Goal: Check status: Check status

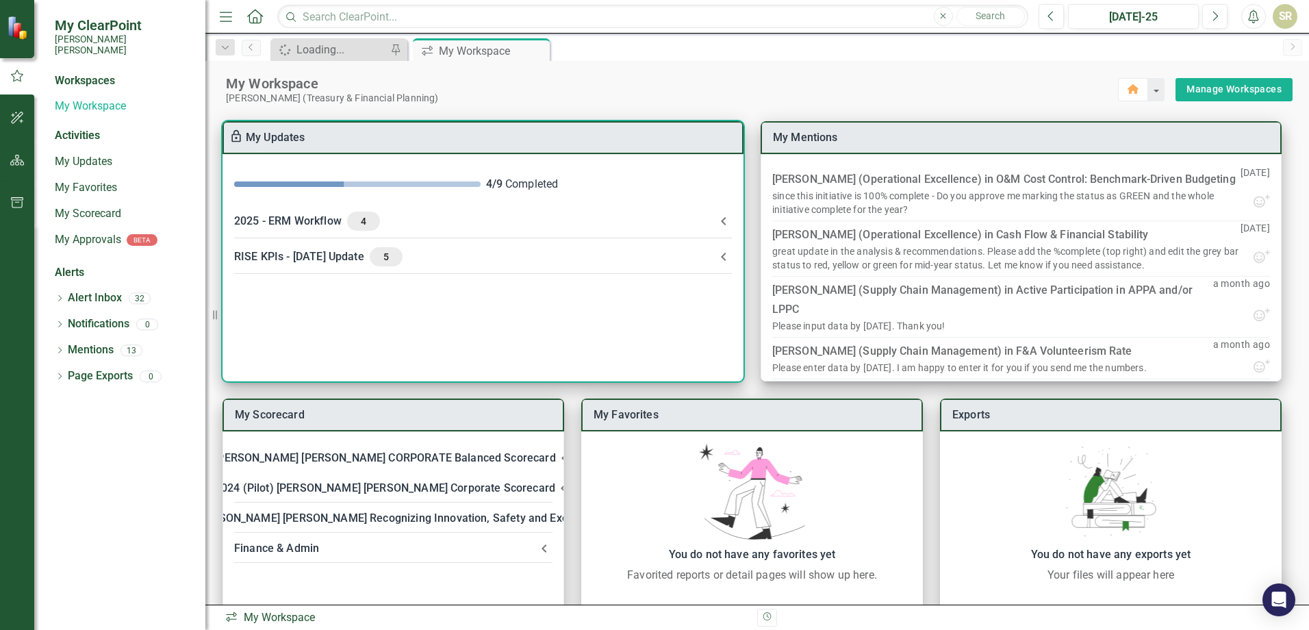
click at [313, 218] on div "2025 - ERM Workflow 4" at bounding box center [474, 220] width 481 height 19
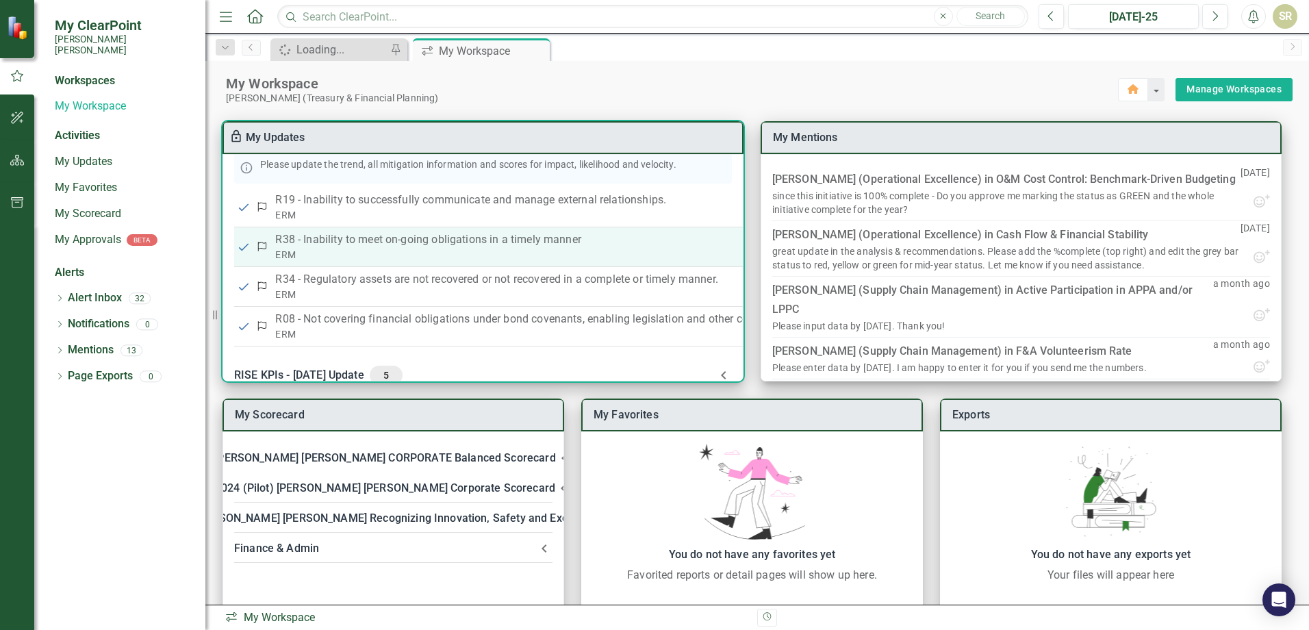
scroll to position [131, 0]
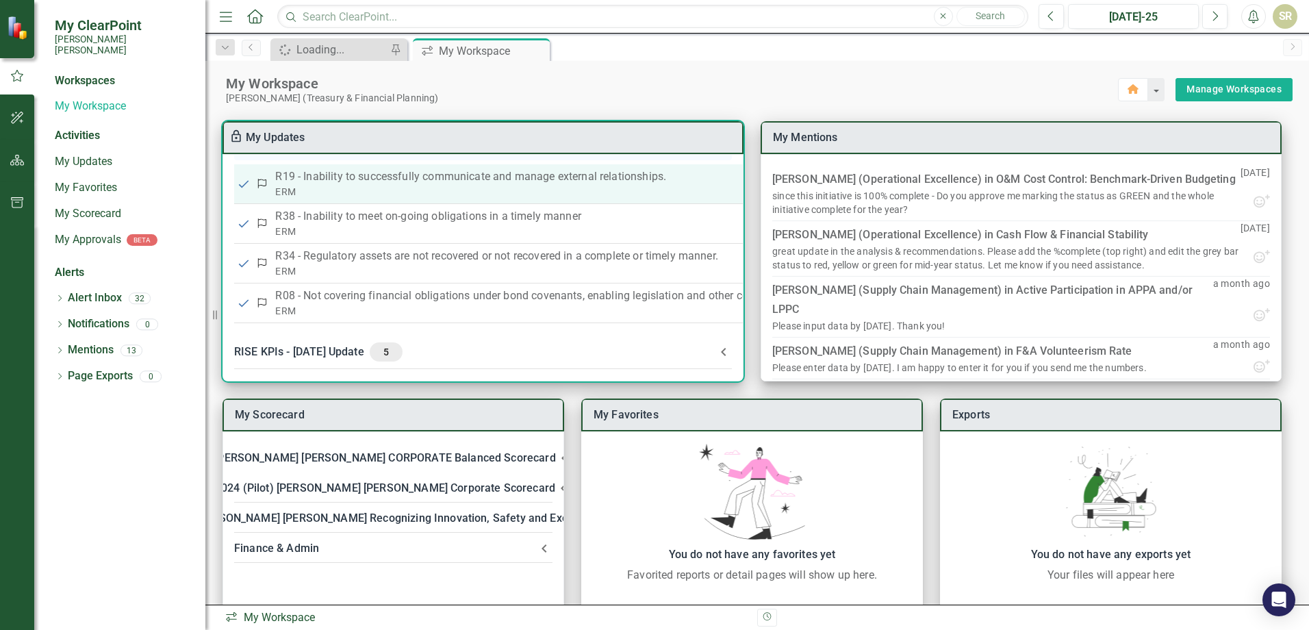
click at [330, 179] on p "R19 - Inability to successfully communicate and manage external relationships." at bounding box center [578, 176] width 606 height 16
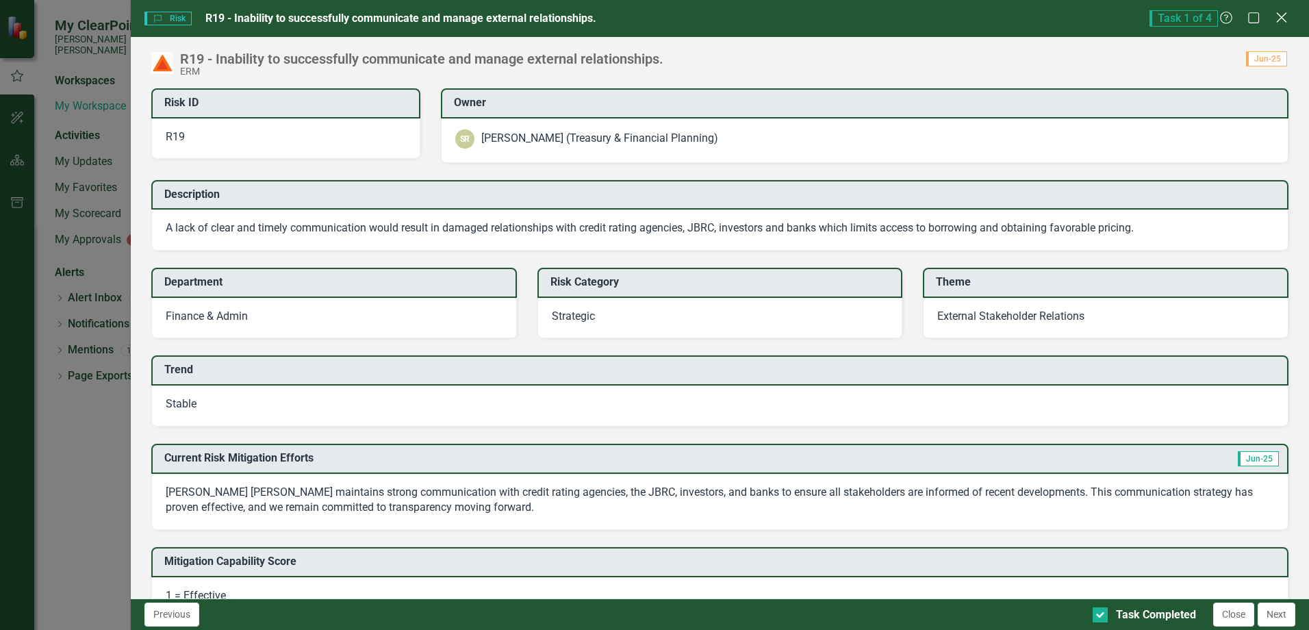
click at [1281, 16] on icon at bounding box center [1281, 17] width 10 height 10
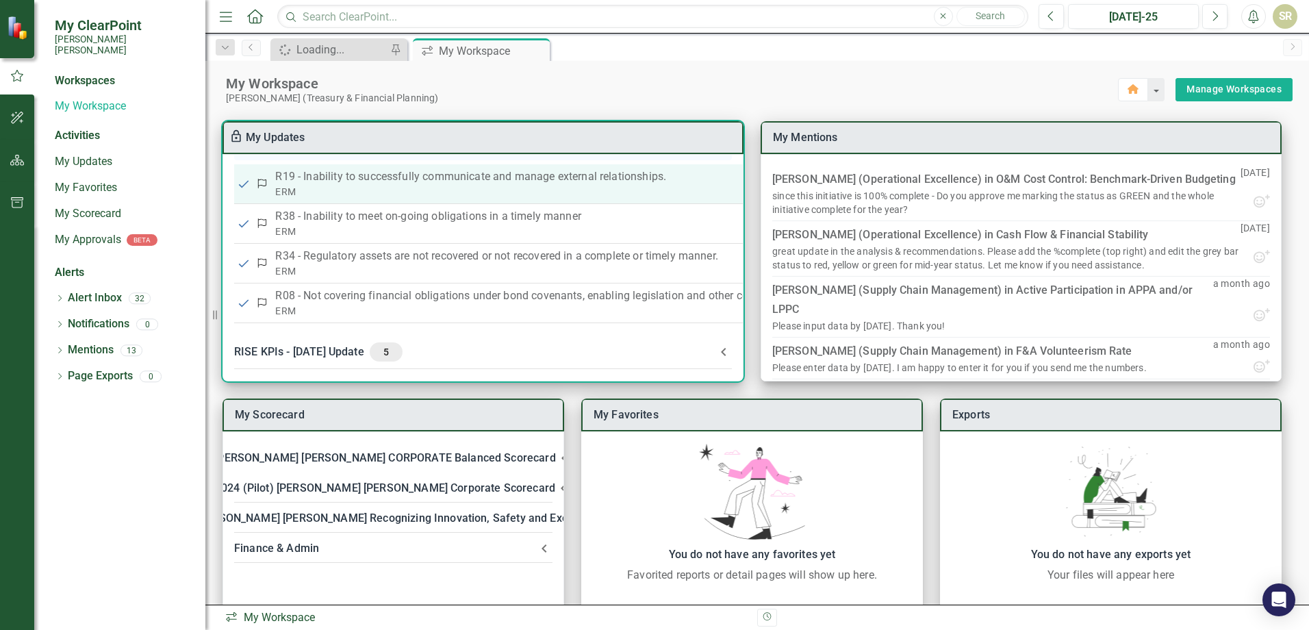
click at [345, 177] on p "R19 - Inability to successfully communicate and manage external relationships." at bounding box center [578, 176] width 606 height 16
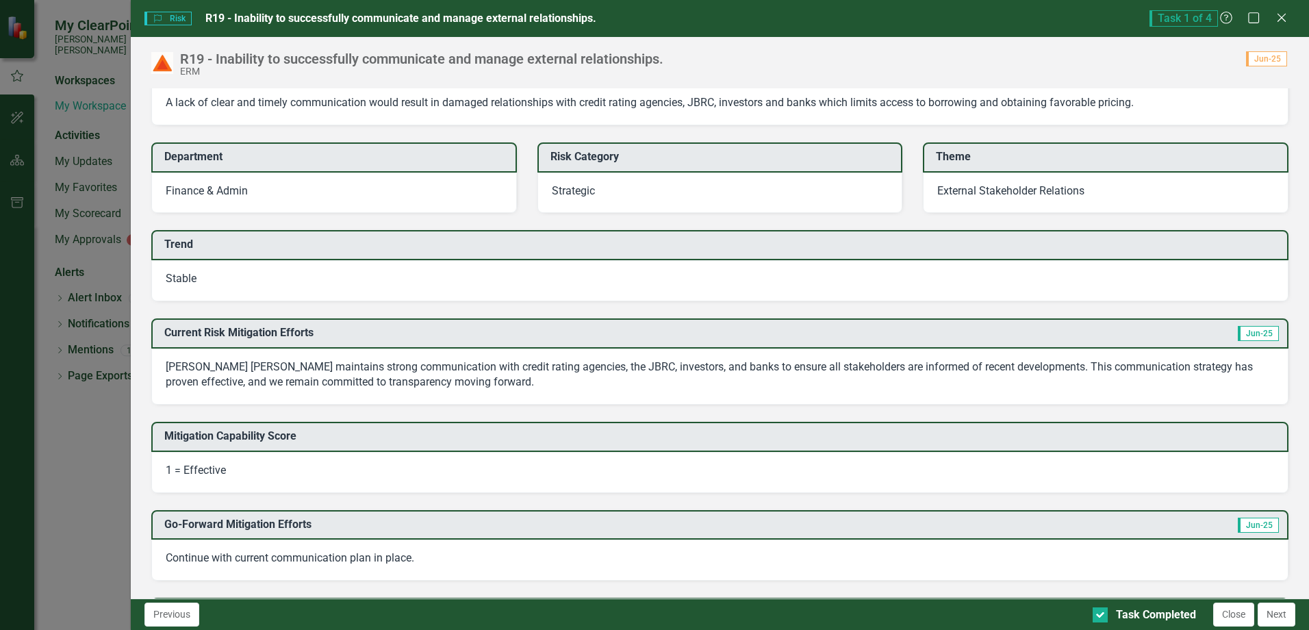
scroll to position [0, 0]
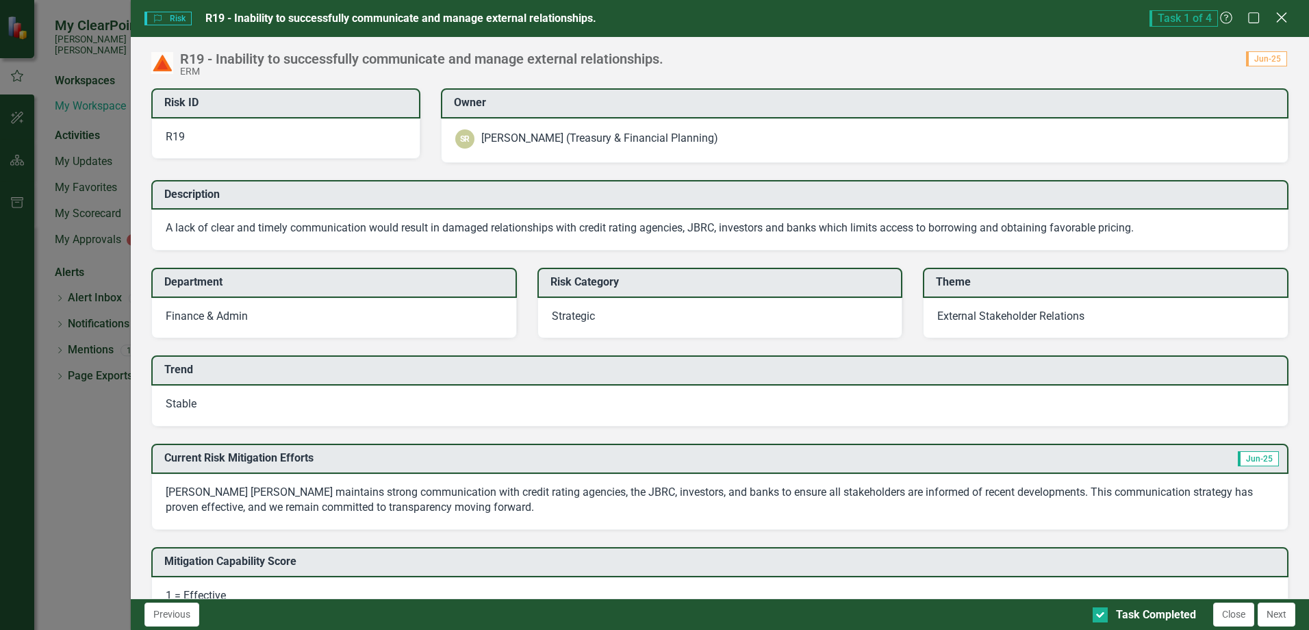
click at [1285, 16] on icon "Close" at bounding box center [1280, 17] width 17 height 13
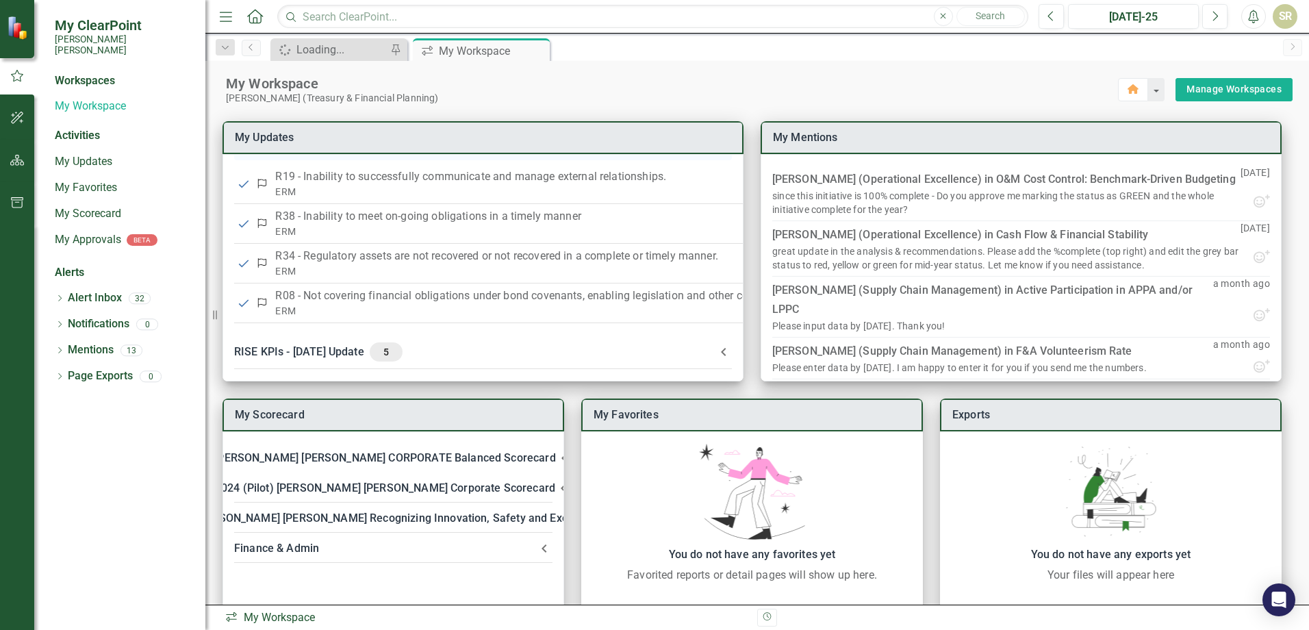
click at [1070, 87] on div "My Workspace" at bounding box center [672, 84] width 892 height 18
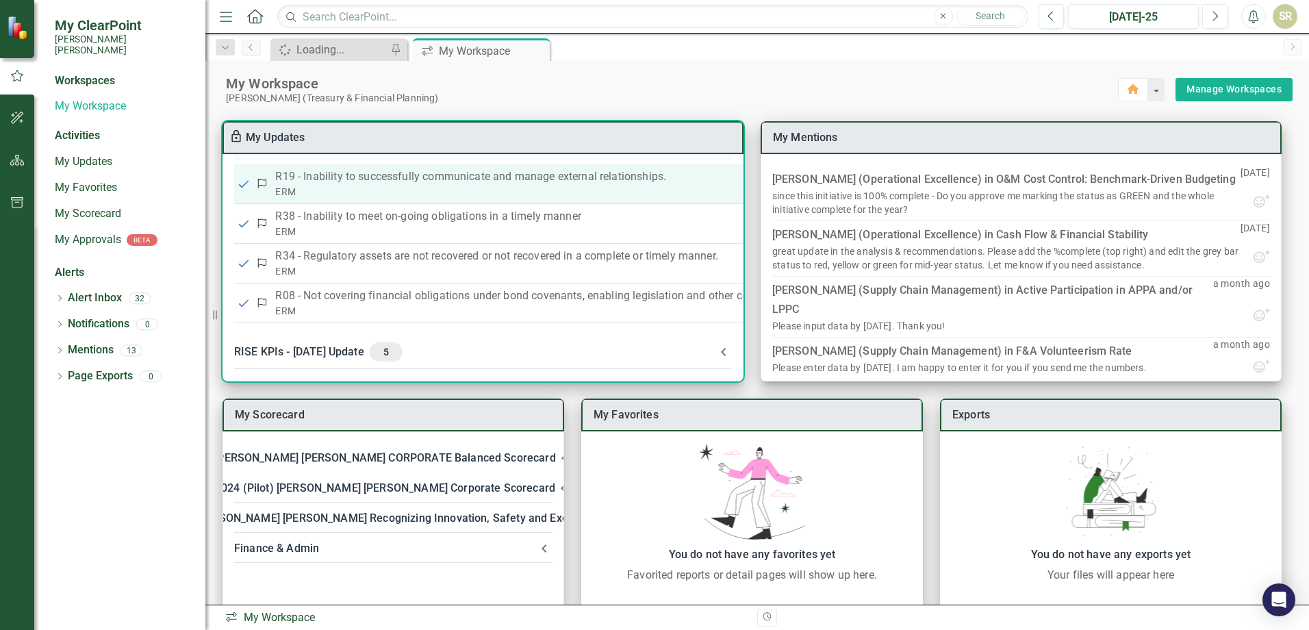
click at [368, 185] on div "ERM" at bounding box center [578, 192] width 606 height 14
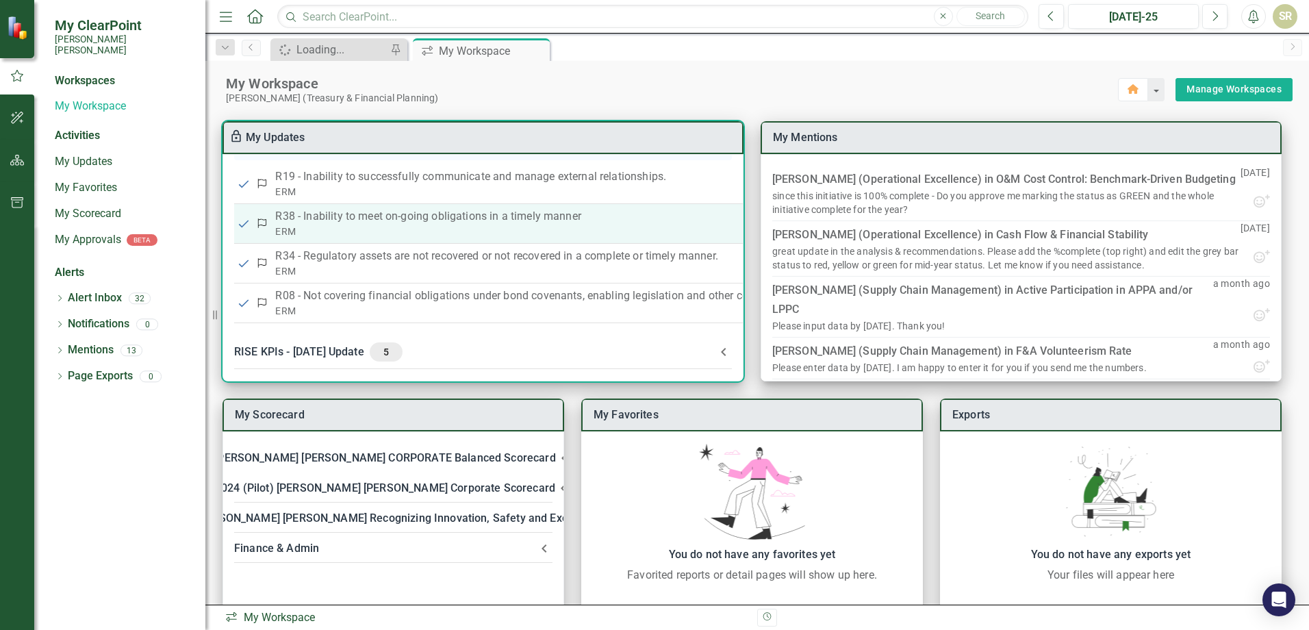
click at [340, 218] on p "R38 - Inability to meet on-going obligations in a timely manner" at bounding box center [578, 216] width 606 height 16
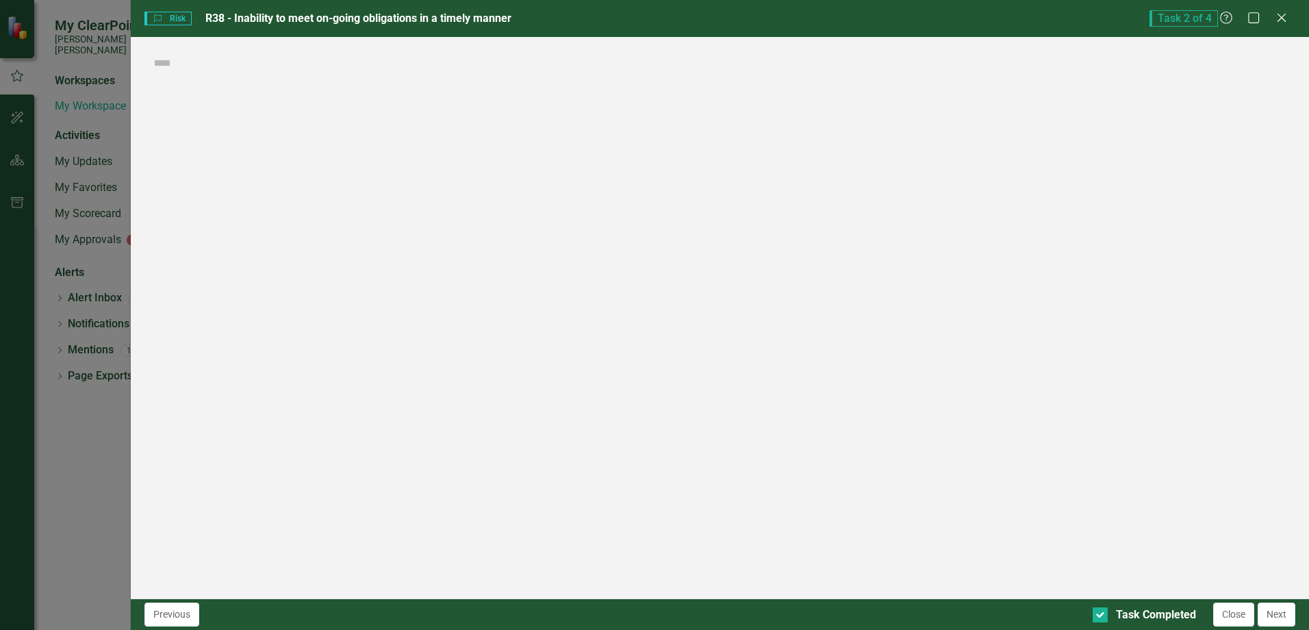
click at [340, 218] on div "Risk Risk R38 - Inability to meet on-going obligations in a timely manner Task …" at bounding box center [654, 315] width 1309 height 630
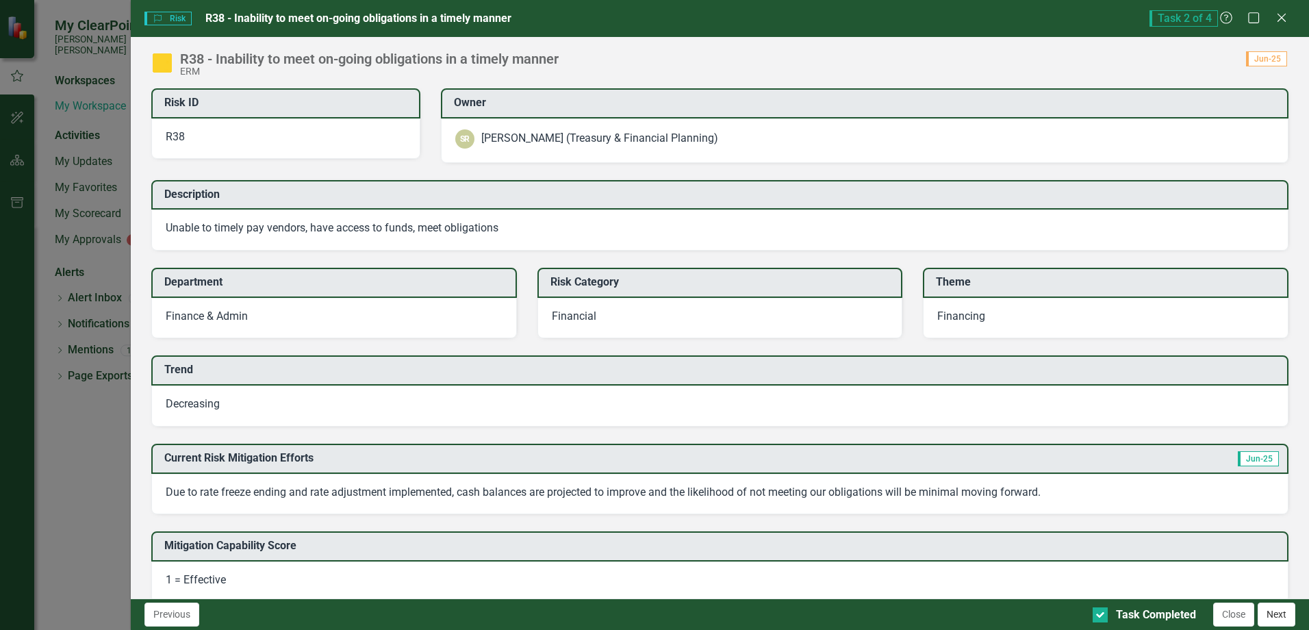
click at [1274, 614] on button "Next" at bounding box center [1276, 614] width 38 height 24
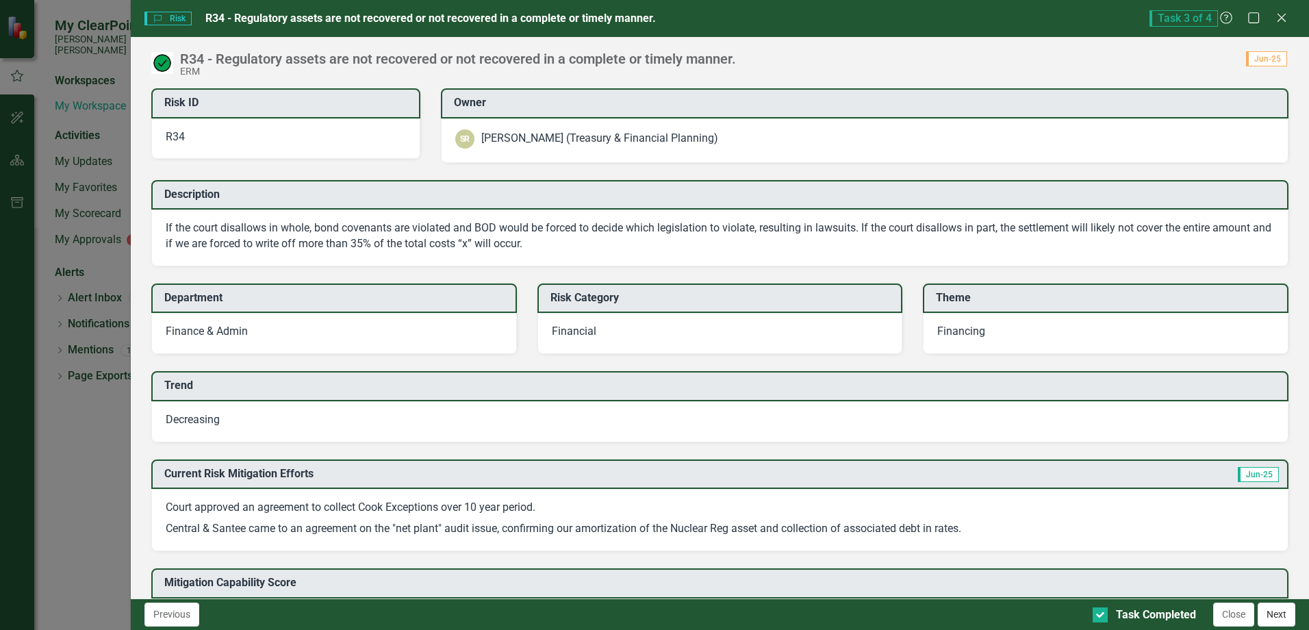
click at [1283, 613] on button "Next" at bounding box center [1276, 614] width 38 height 24
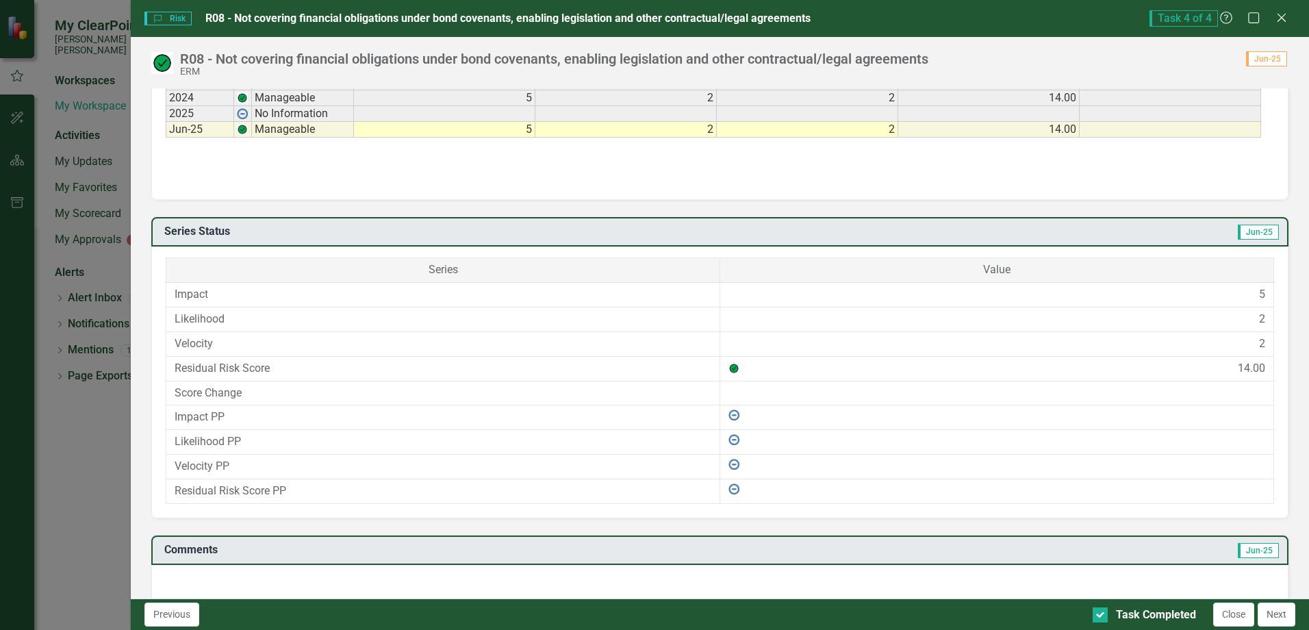
scroll to position [726, 0]
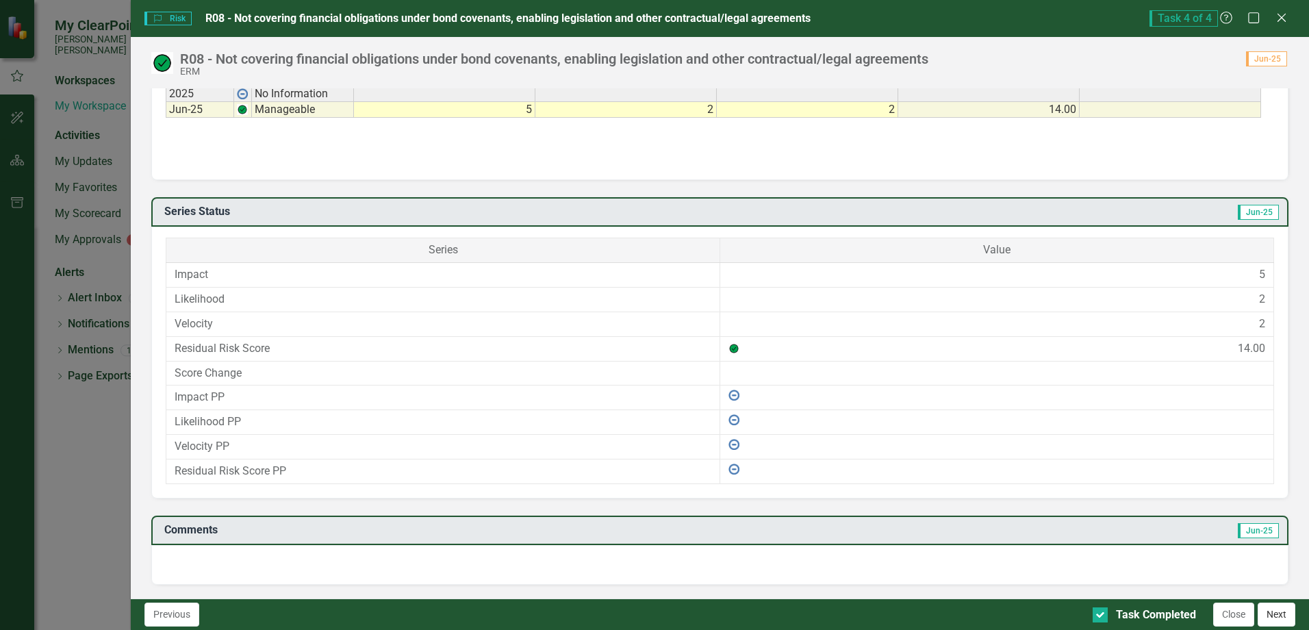
click at [1278, 616] on button "Next" at bounding box center [1276, 614] width 38 height 24
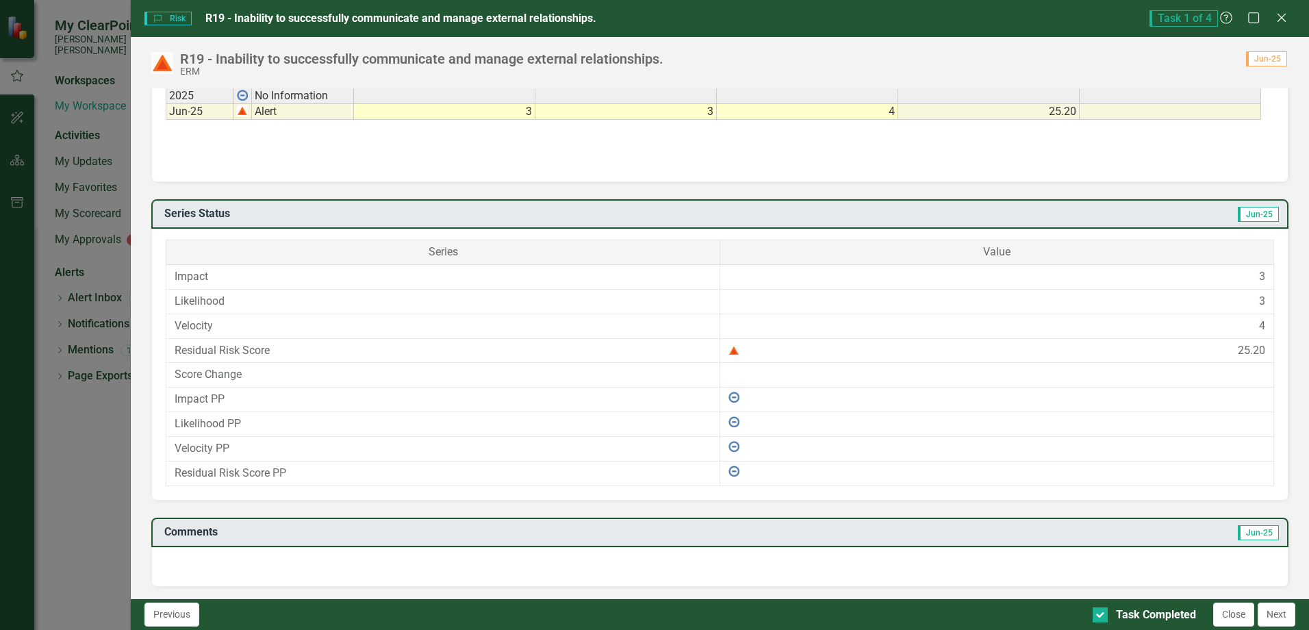
scroll to position [741, 0]
click at [1281, 615] on button "Next" at bounding box center [1276, 614] width 38 height 24
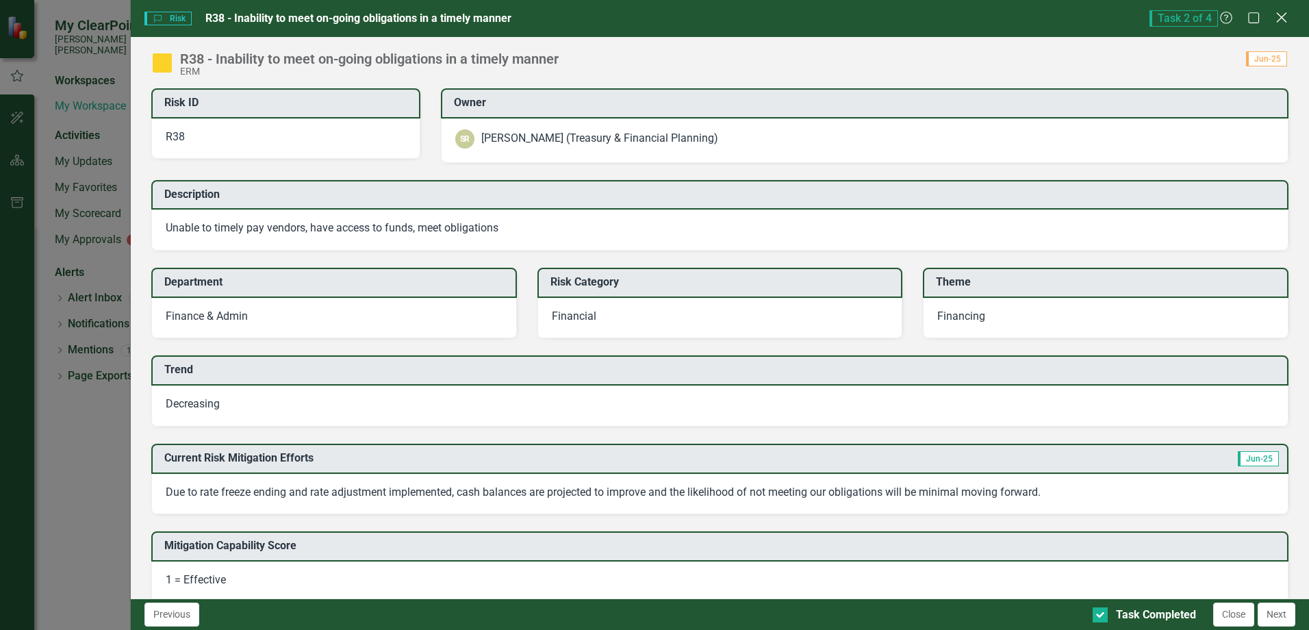
click at [1279, 18] on icon "Close" at bounding box center [1280, 17] width 17 height 13
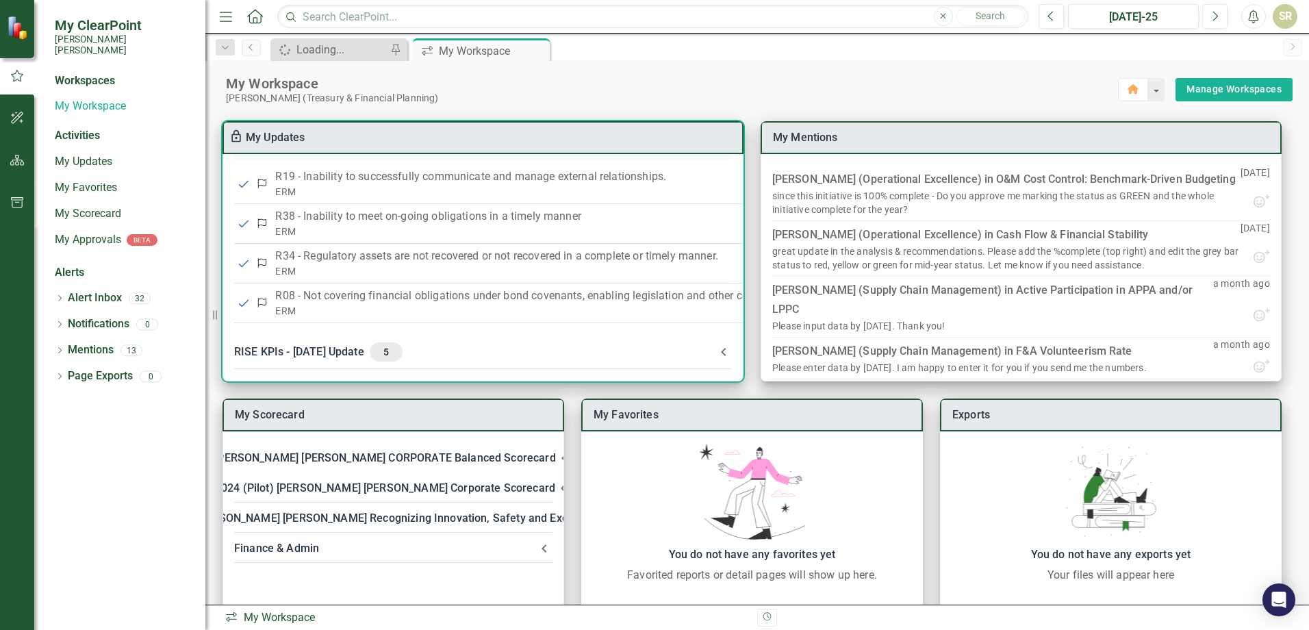
click at [331, 347] on div "RISE KPIs - [DATE] Update 5" at bounding box center [474, 351] width 481 height 19
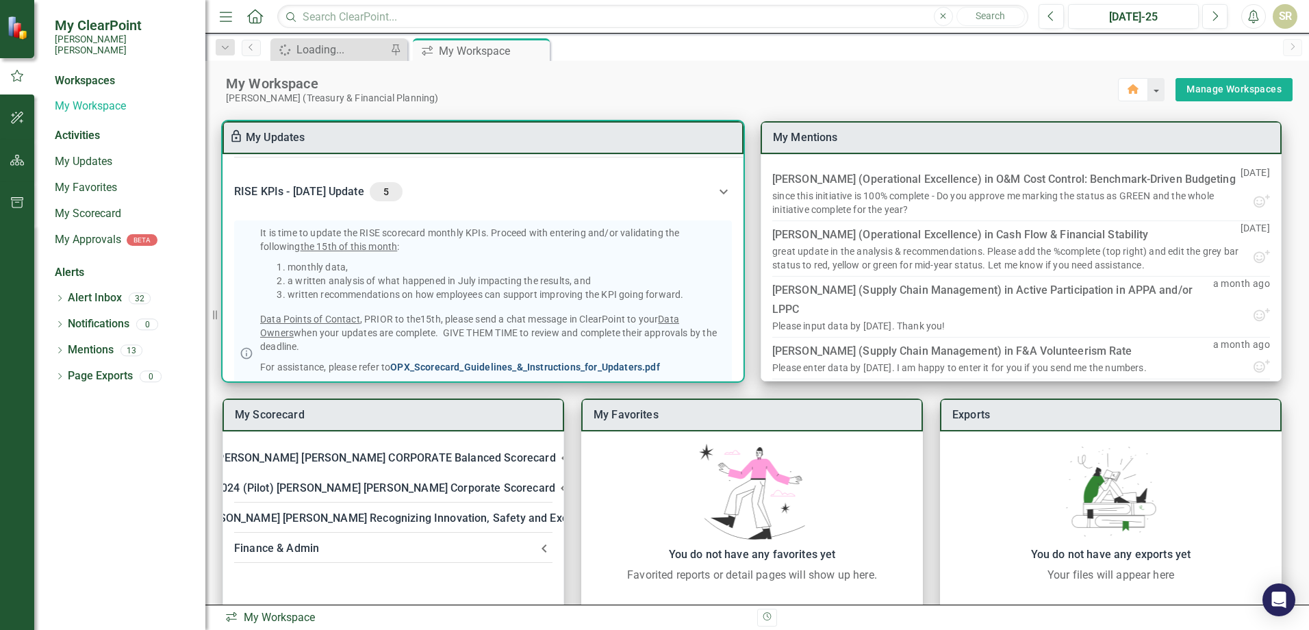
scroll to position [268, 0]
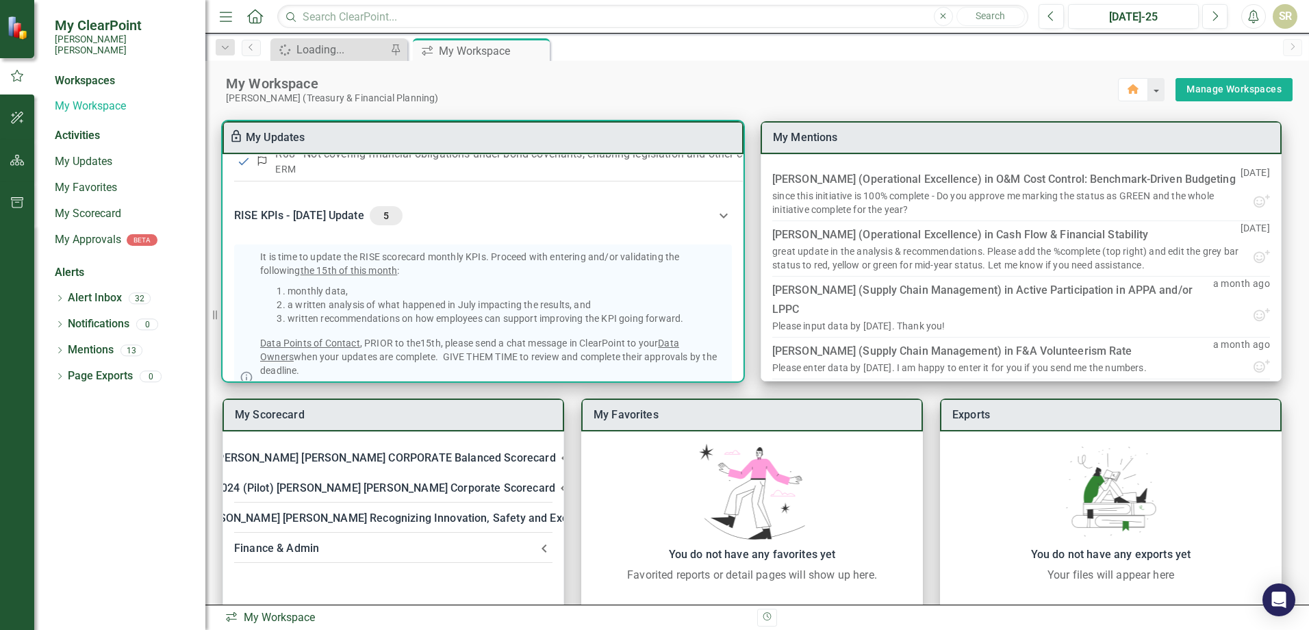
click at [324, 216] on div "RISE KPIs - [DATE] Update 5" at bounding box center [474, 215] width 481 height 19
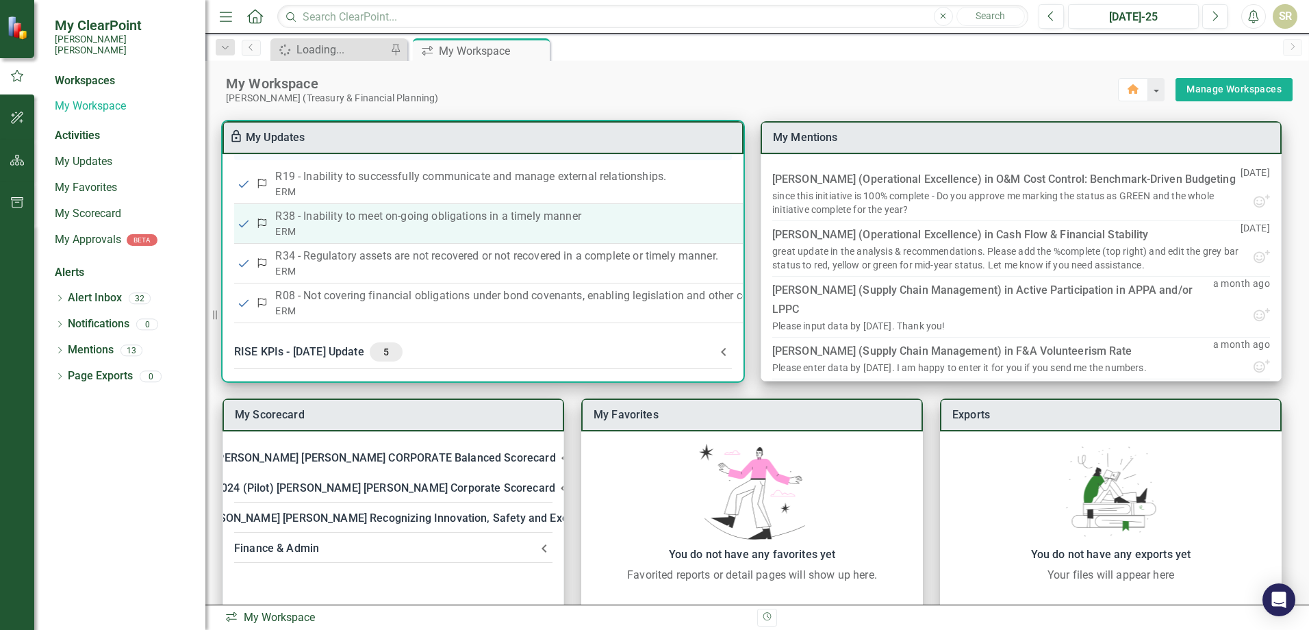
scroll to position [131, 0]
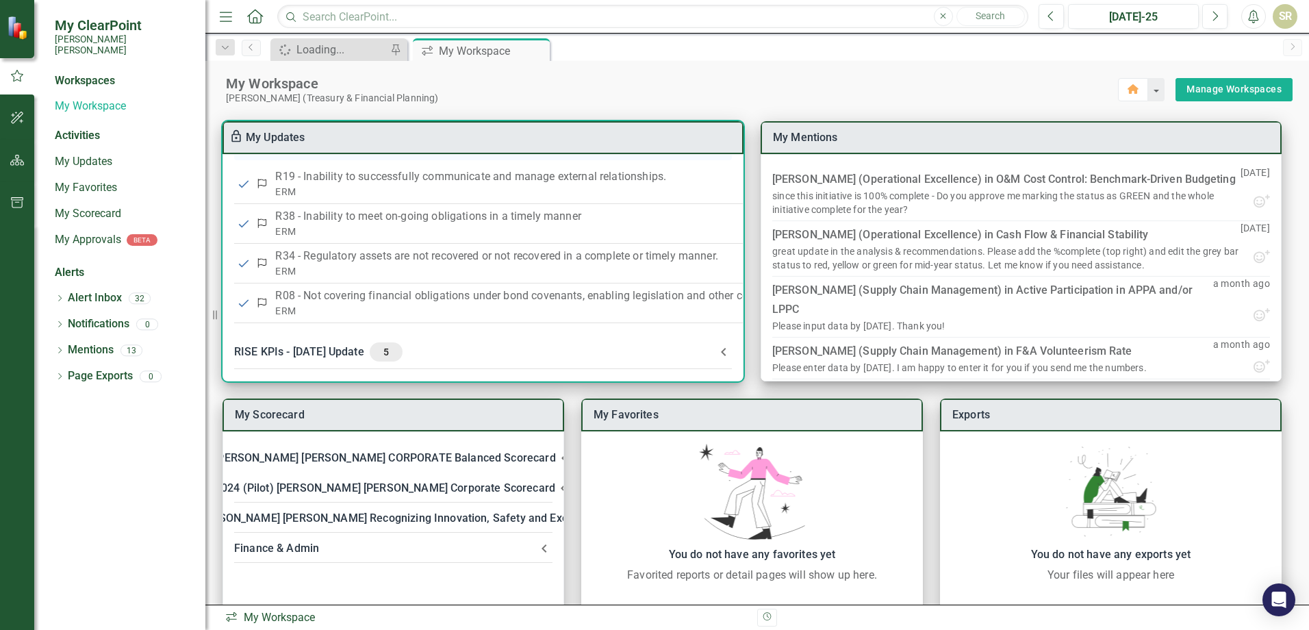
click at [375, 347] on span "5" at bounding box center [386, 352] width 22 height 12
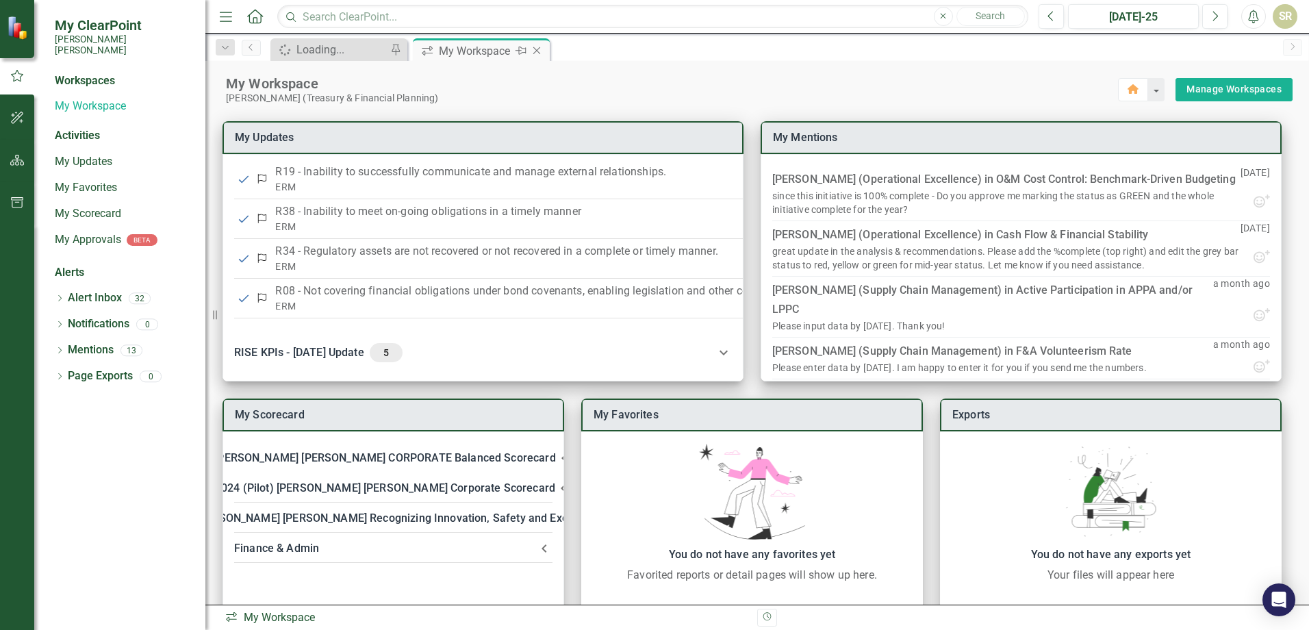
click at [456, 55] on div "My Workspace" at bounding box center [475, 50] width 73 height 17
click at [350, 46] on div "Loading..." at bounding box center [341, 49] width 90 height 17
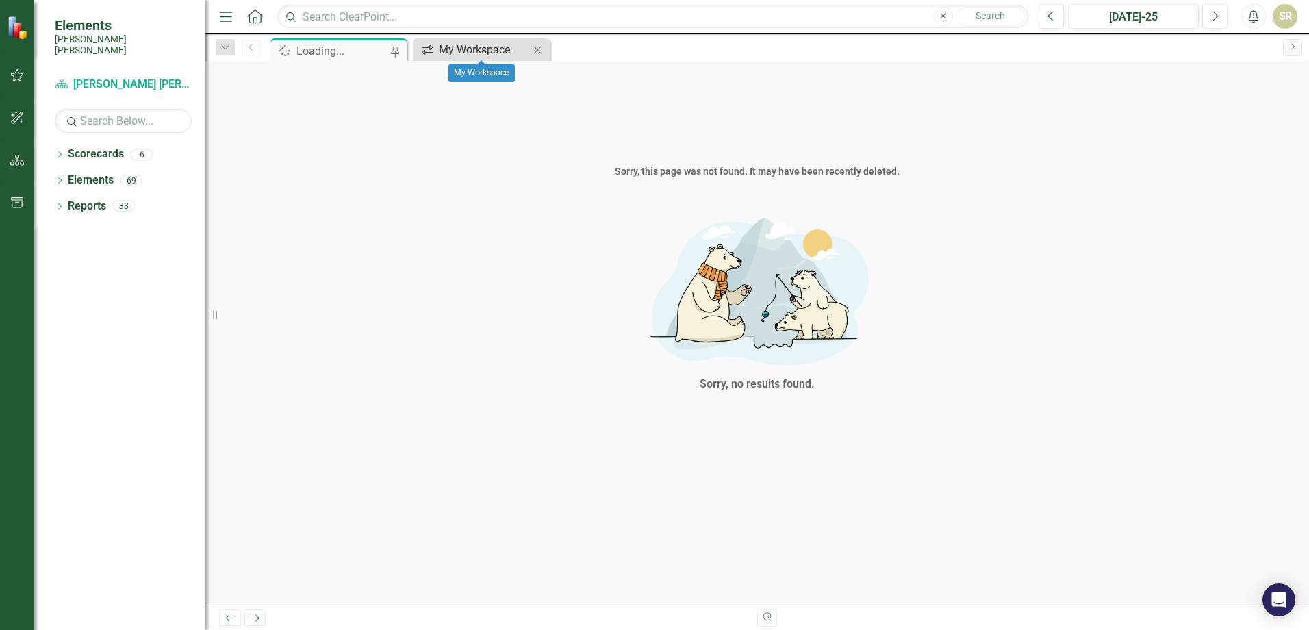
click at [439, 46] on div "My Workspace" at bounding box center [484, 49] width 90 height 17
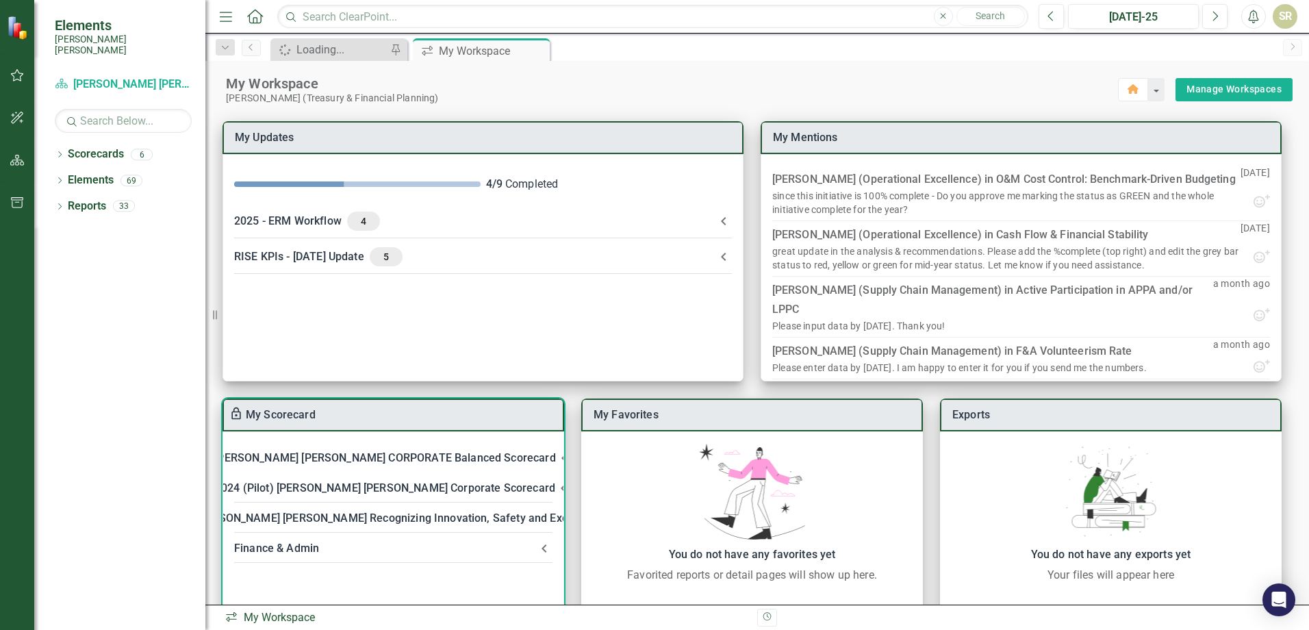
click at [556, 459] on icon at bounding box center [564, 458] width 16 height 16
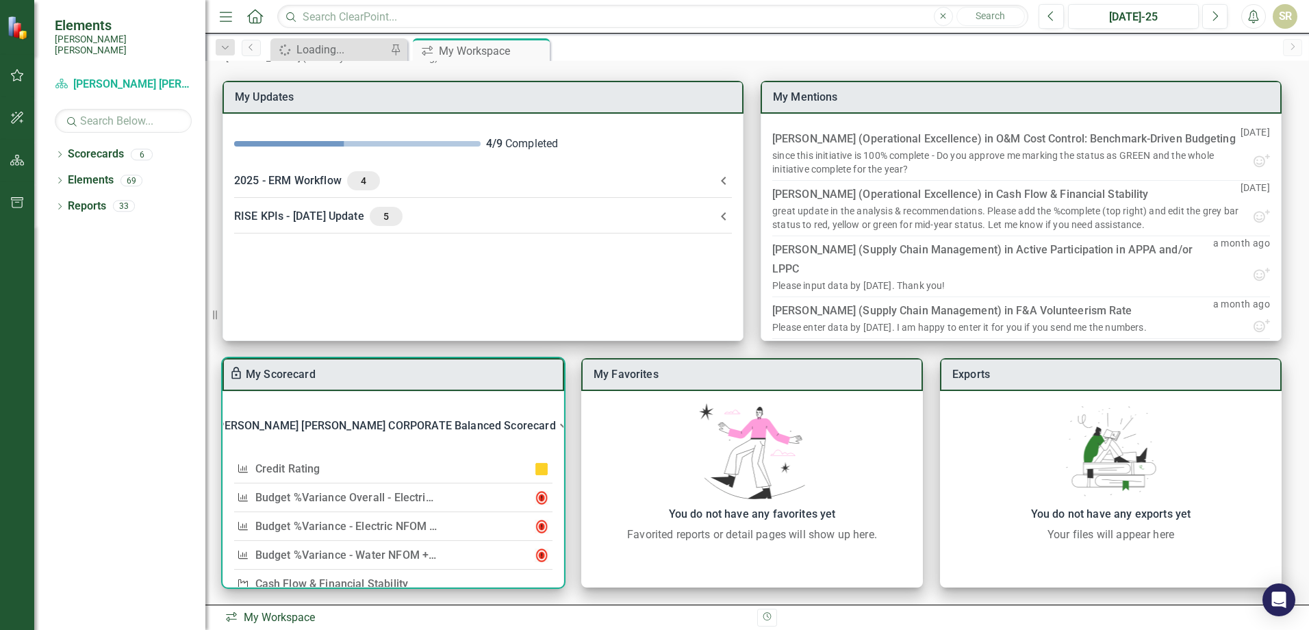
click at [560, 426] on icon at bounding box center [564, 426] width 8 height 5
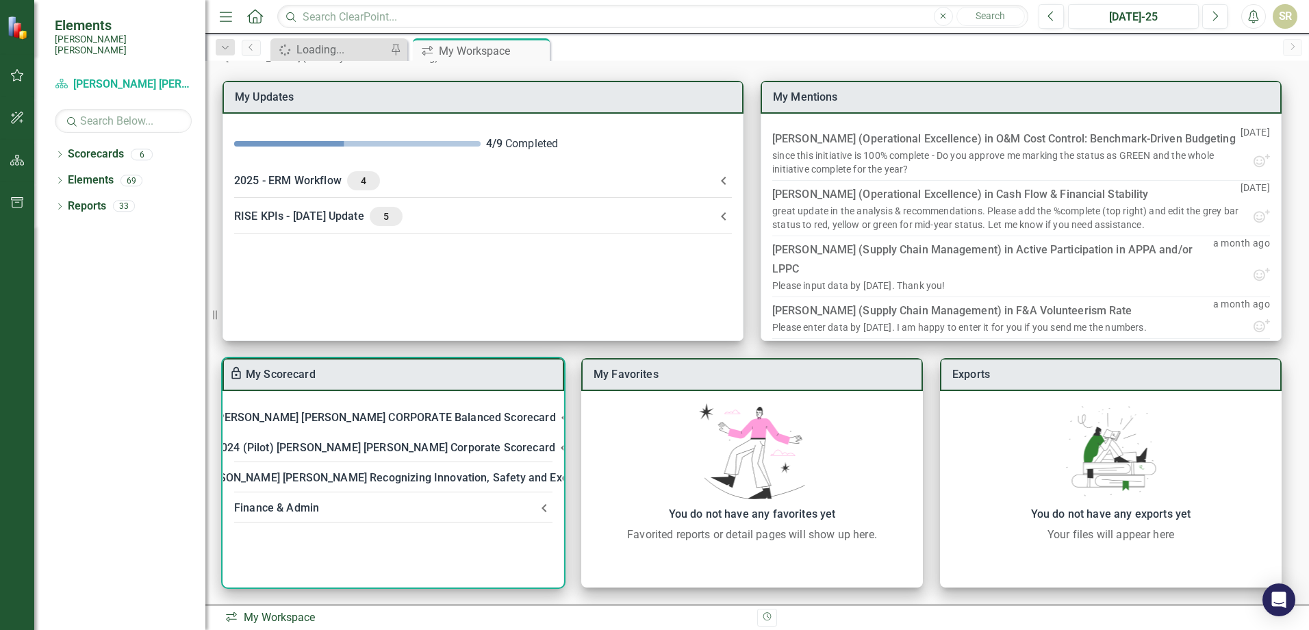
click at [307, 478] on div "RISE: [PERSON_NAME] [PERSON_NAME] Recognizing Innovation, Safety and Excellence" at bounding box center [384, 477] width 437 height 19
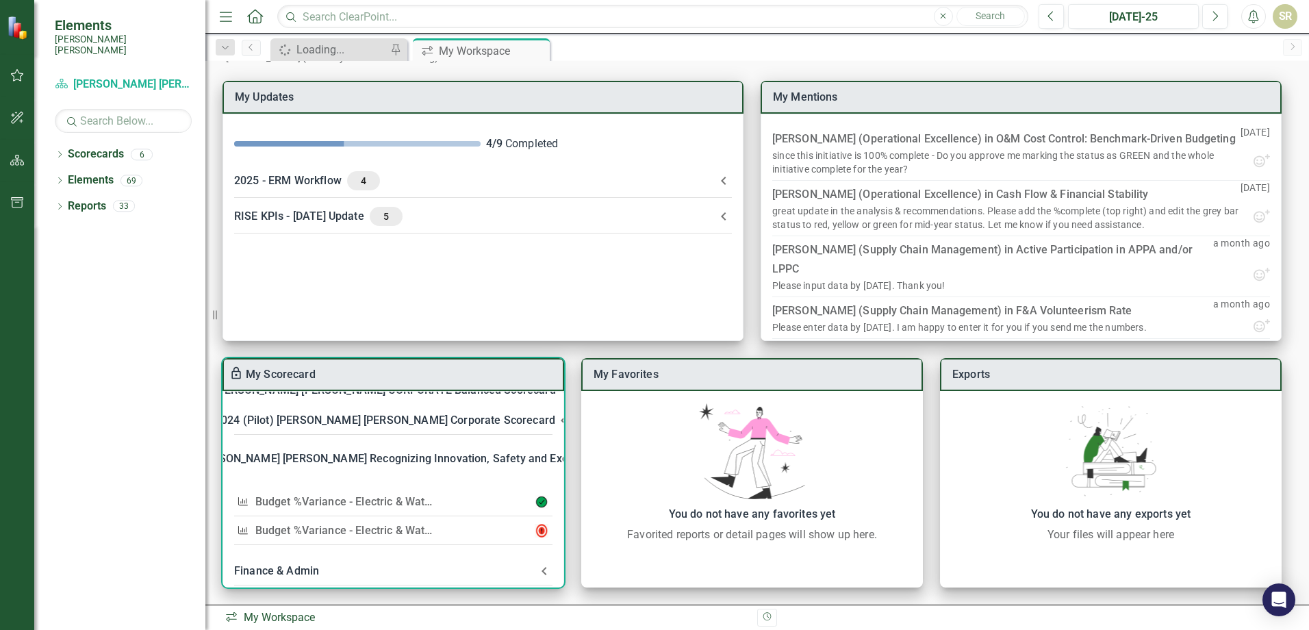
scroll to position [42, 0]
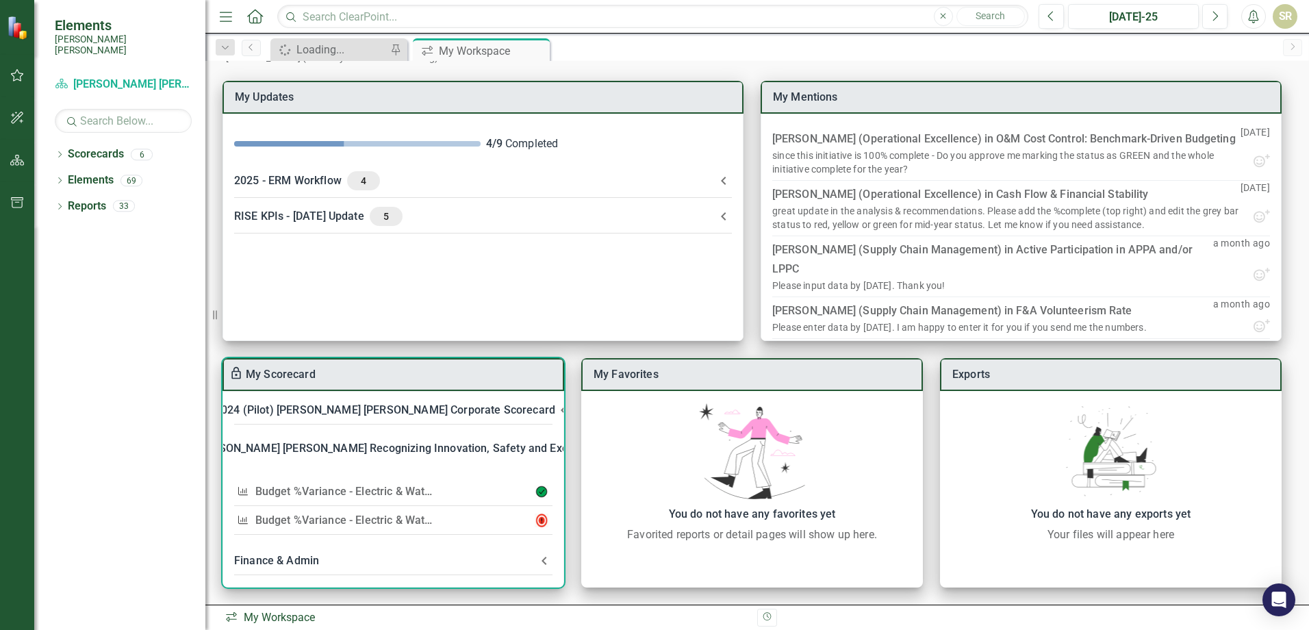
click at [303, 486] on link "Budget %Variance - Electric & Water NFOM (RISE only)" at bounding box center [391, 491] width 273 height 13
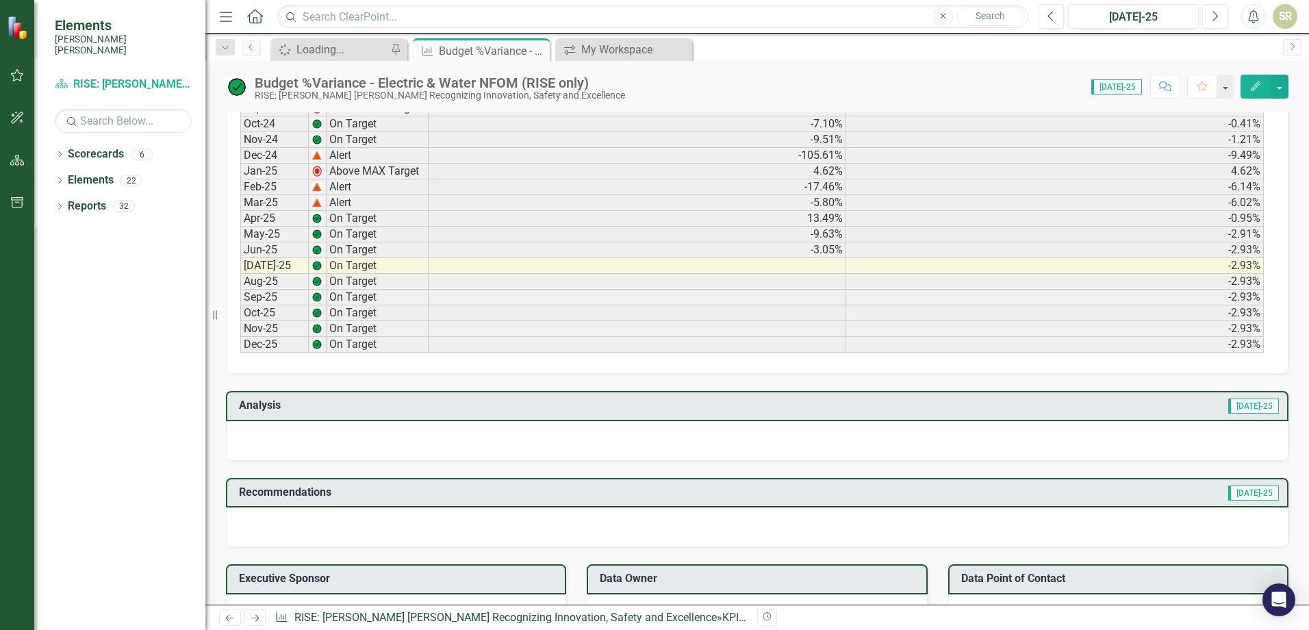
scroll to position [130, 0]
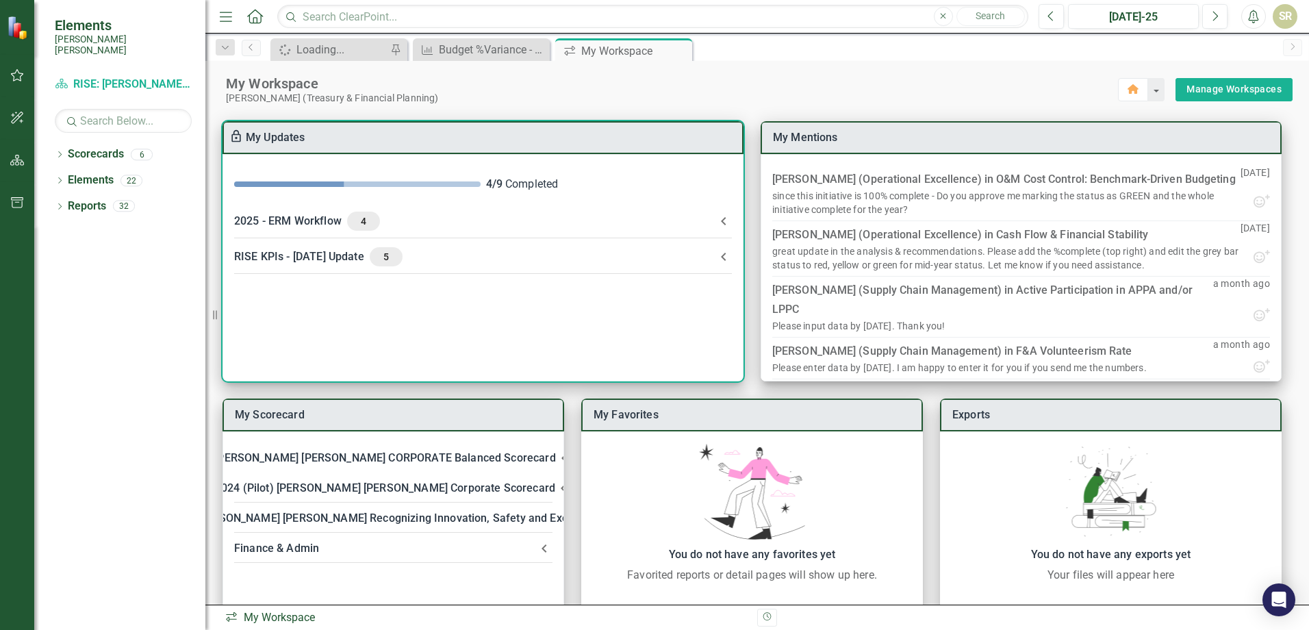
click at [312, 257] on div "RISE KPIs - [DATE] Update 5" at bounding box center [474, 256] width 481 height 19
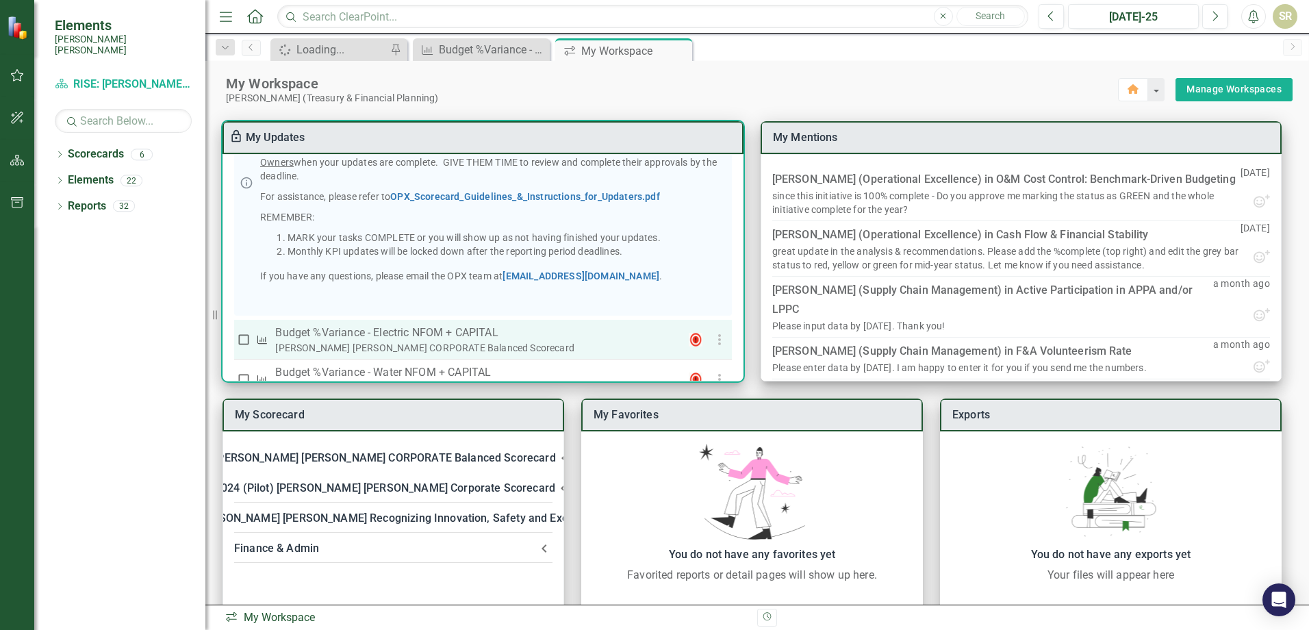
scroll to position [342, 0]
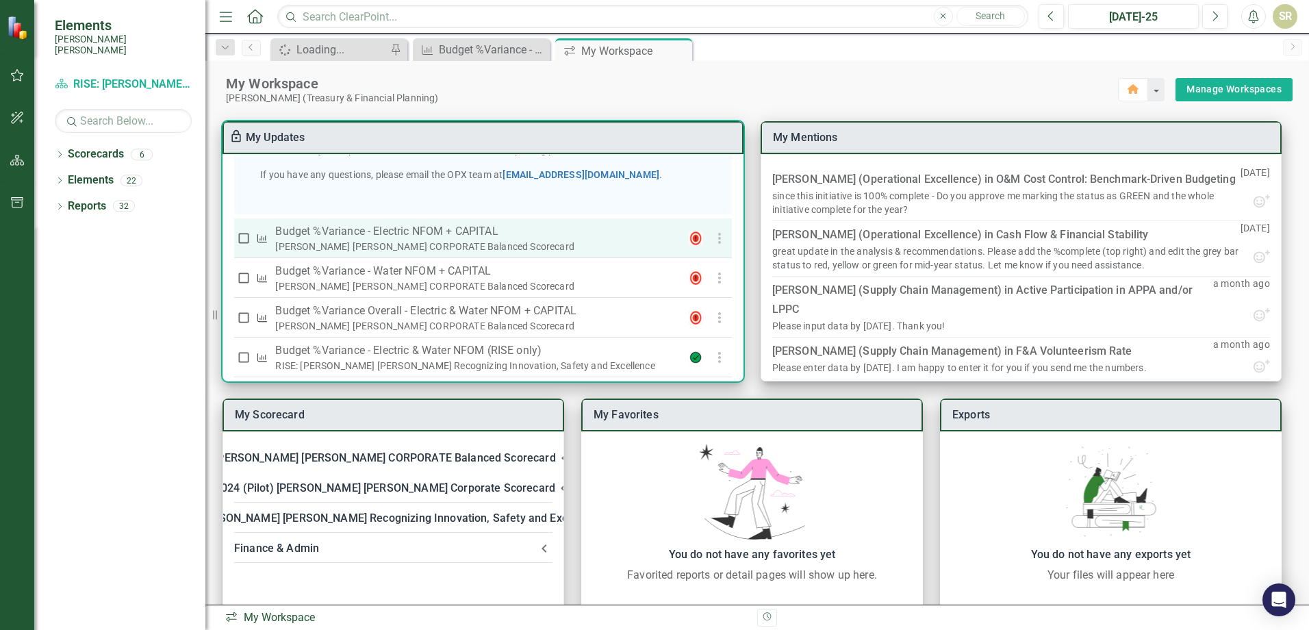
click at [240, 240] on input "checkbox" at bounding box center [244, 238] width 14 height 14
checkbox input "false"
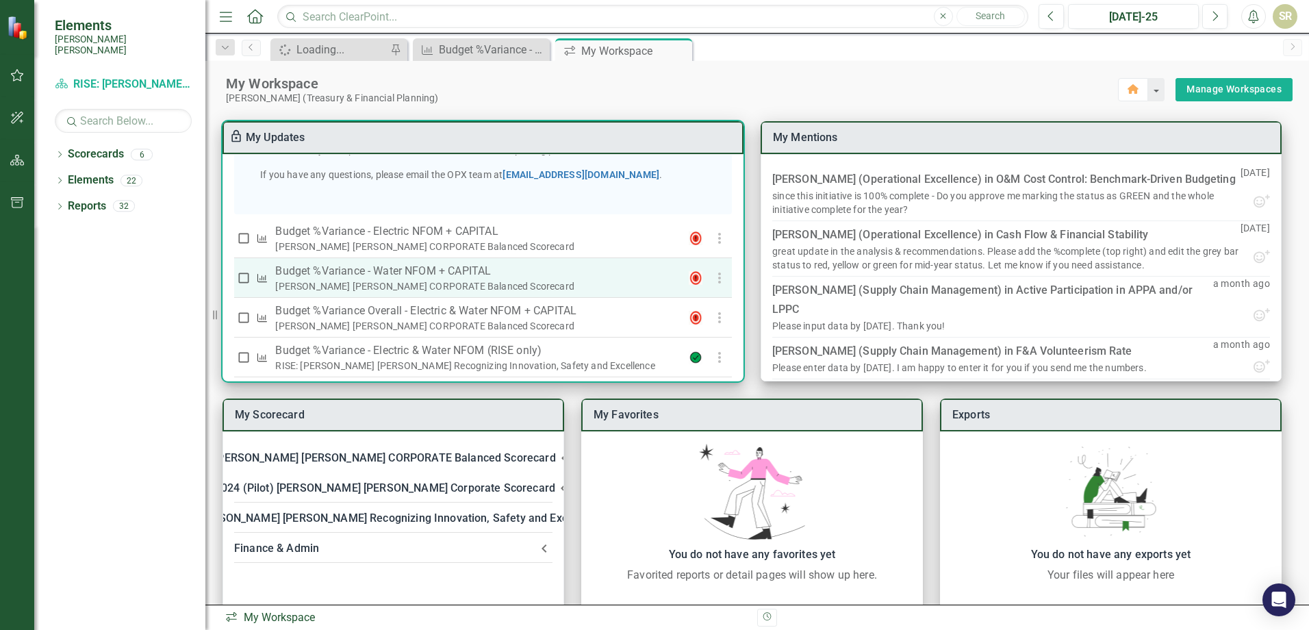
click at [353, 283] on div "[PERSON_NAME] [PERSON_NAME] CORPORATE Balanced Scorecard" at bounding box center [476, 286] width 402 height 14
click at [365, 281] on div "[PERSON_NAME] [PERSON_NAME] CORPORATE Balanced Scorecard" at bounding box center [476, 286] width 402 height 14
drag, startPoint x: 365, startPoint y: 281, endPoint x: 410, endPoint y: 279, distance: 45.2
click at [410, 279] on div "[PERSON_NAME] [PERSON_NAME] CORPORATE Balanced Scorecard" at bounding box center [476, 286] width 402 height 14
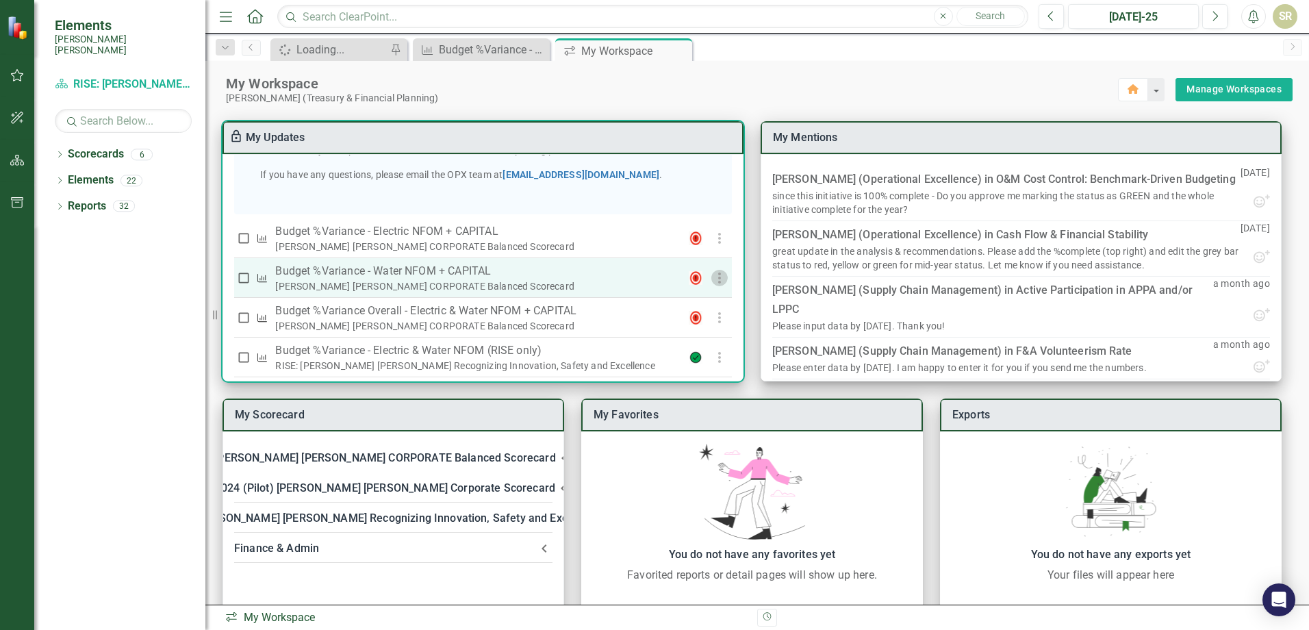
click at [713, 246] on icon "button" at bounding box center [719, 238] width 16 height 16
click at [713, 283] on div at bounding box center [654, 315] width 1309 height 630
click at [450, 287] on div "[PERSON_NAME] [PERSON_NAME] CORPORATE Balanced Scorecard" at bounding box center [476, 286] width 402 height 14
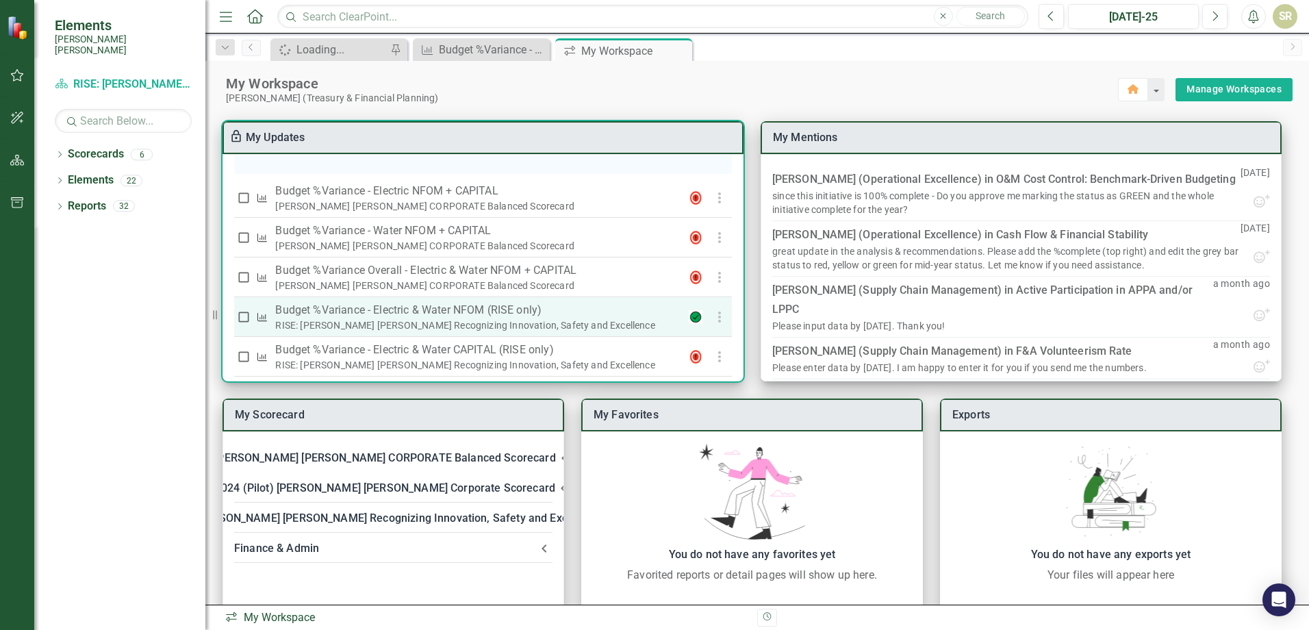
scroll to position [400, 0]
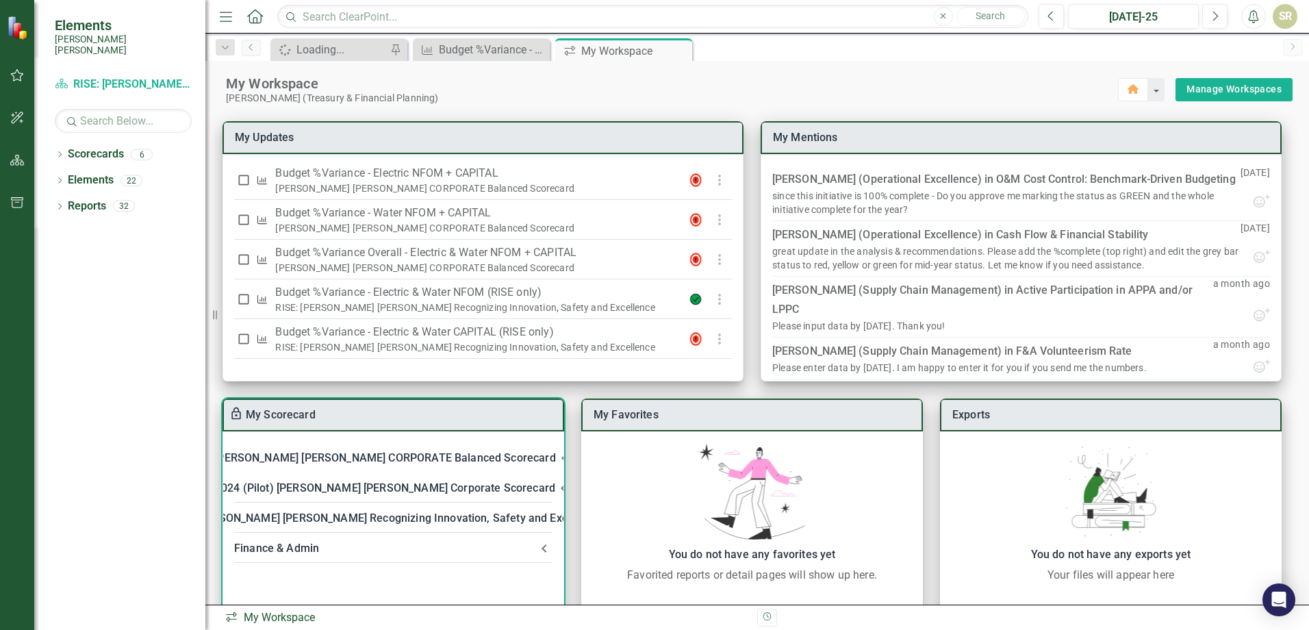
click at [339, 519] on div "RISE: [PERSON_NAME] [PERSON_NAME] Recognizing Innovation, Safety and Excellence" at bounding box center [384, 518] width 437 height 19
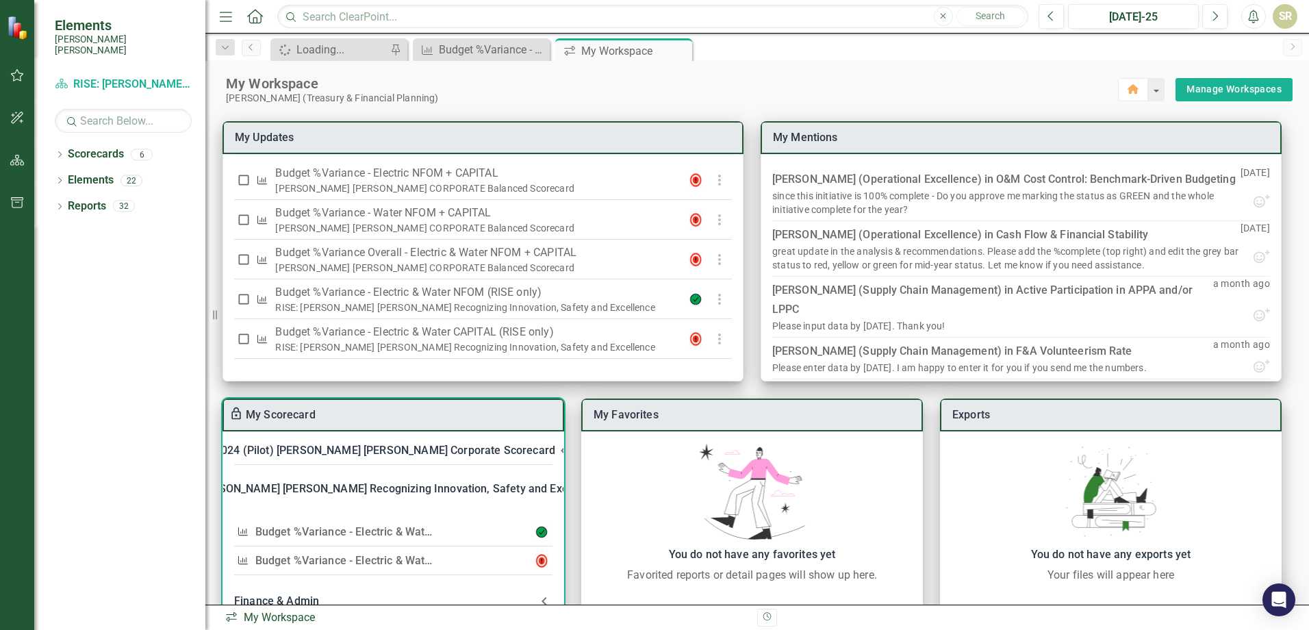
scroll to position [40, 0]
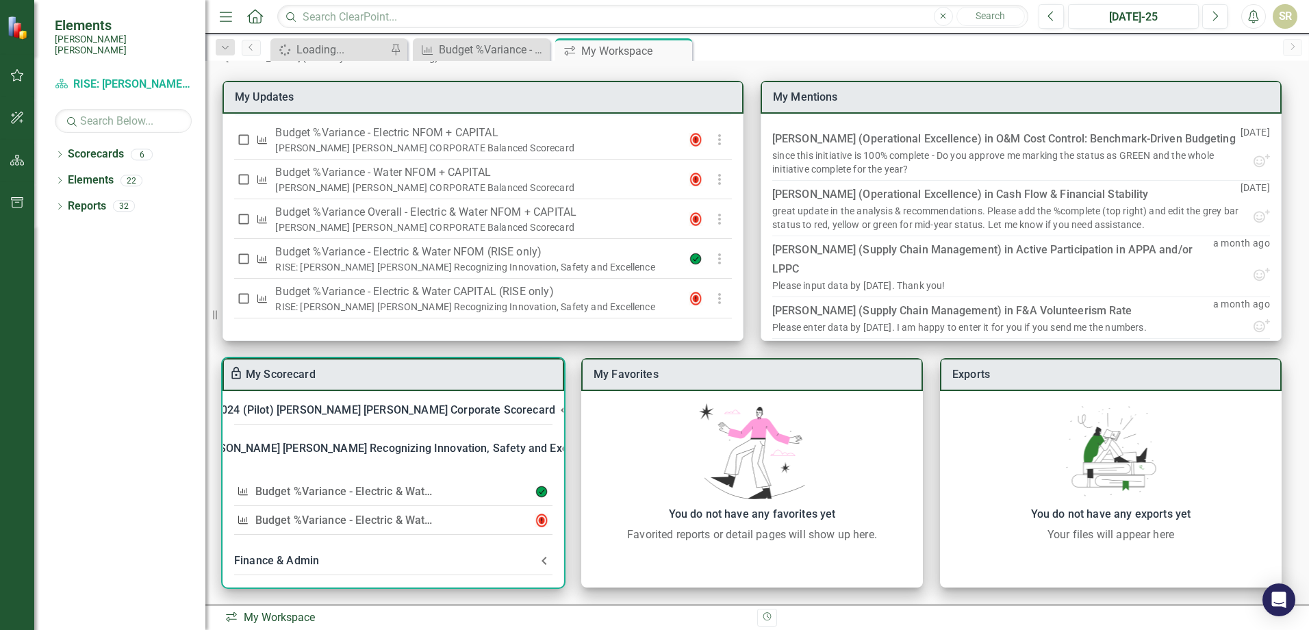
click at [541, 556] on icon at bounding box center [543, 560] width 5 height 8
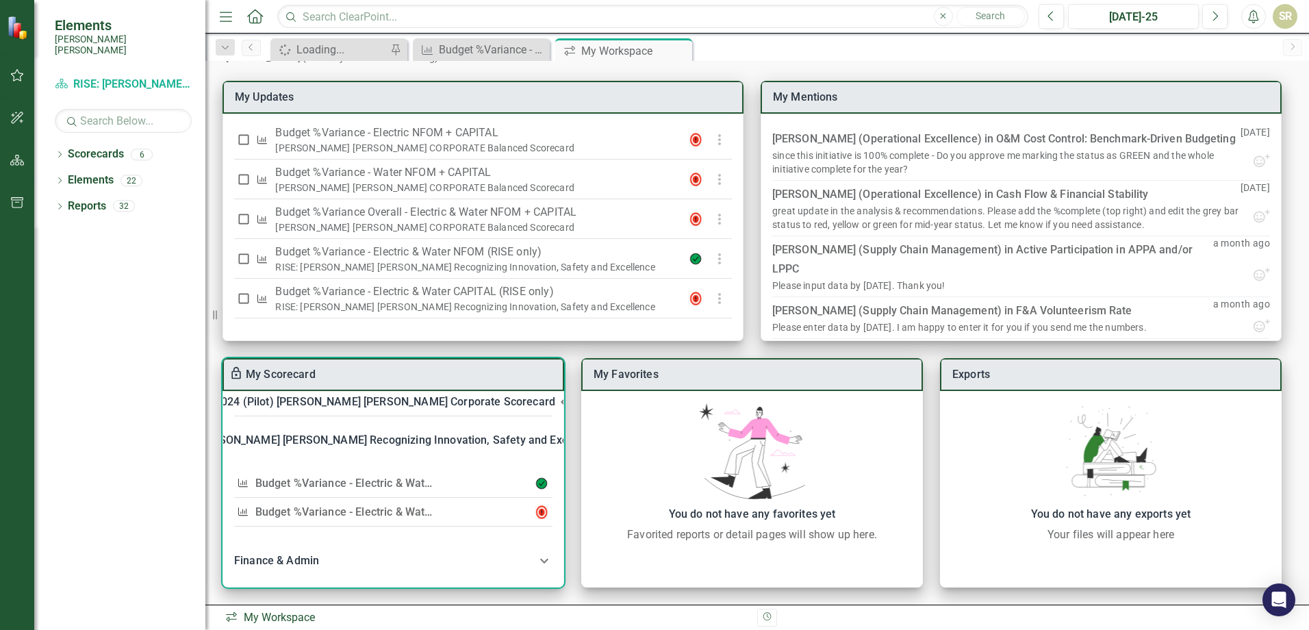
scroll to position [42, 0]
click at [300, 490] on link "Budget %Variance - Electric & Water NFOM (RISE only)" at bounding box center [391, 486] width 273 height 13
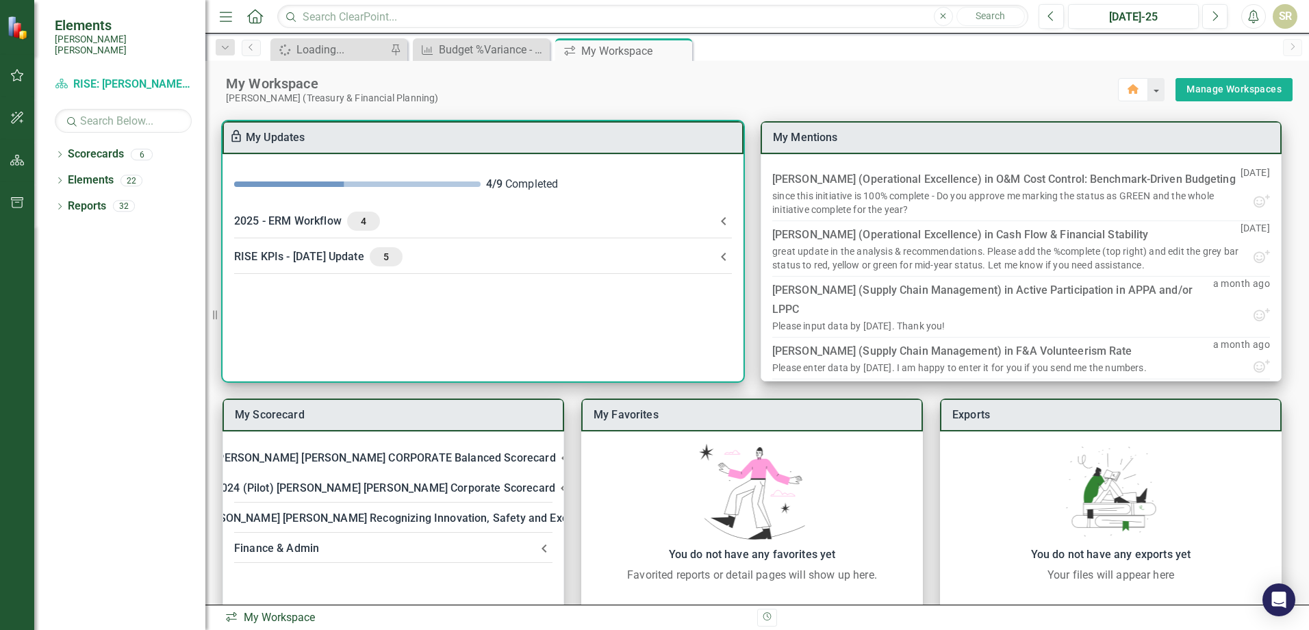
click at [299, 255] on div "RISE KPIs - [DATE] Update 5" at bounding box center [474, 256] width 481 height 19
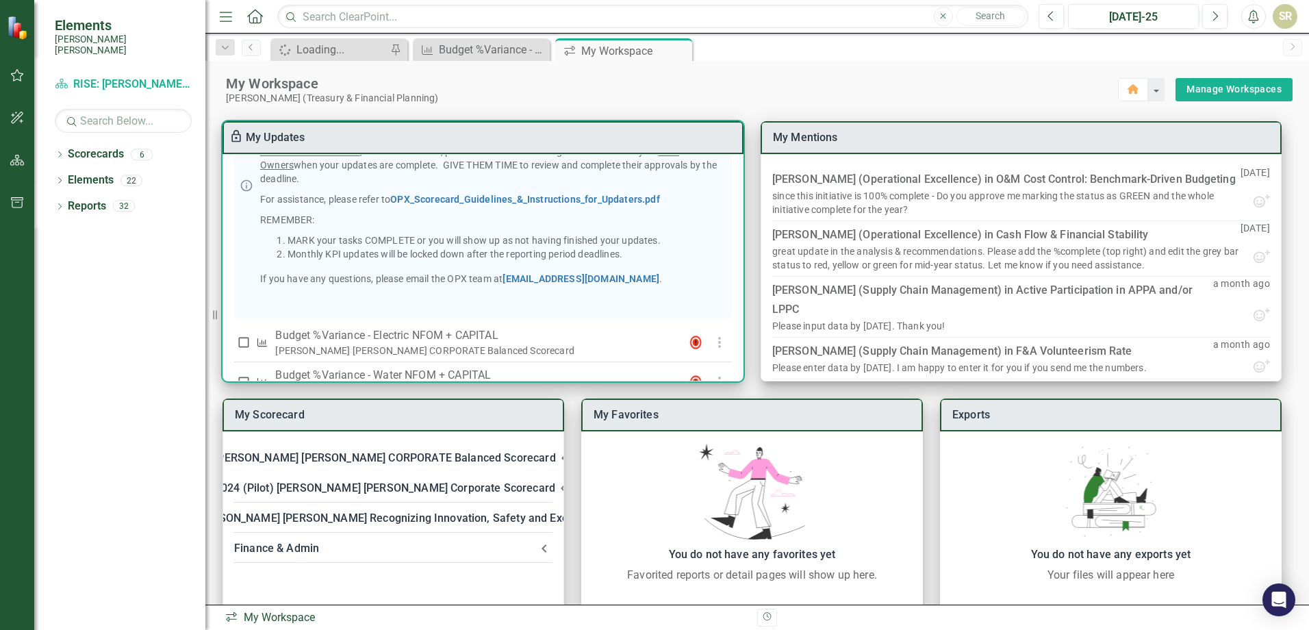
scroll to position [274, 0]
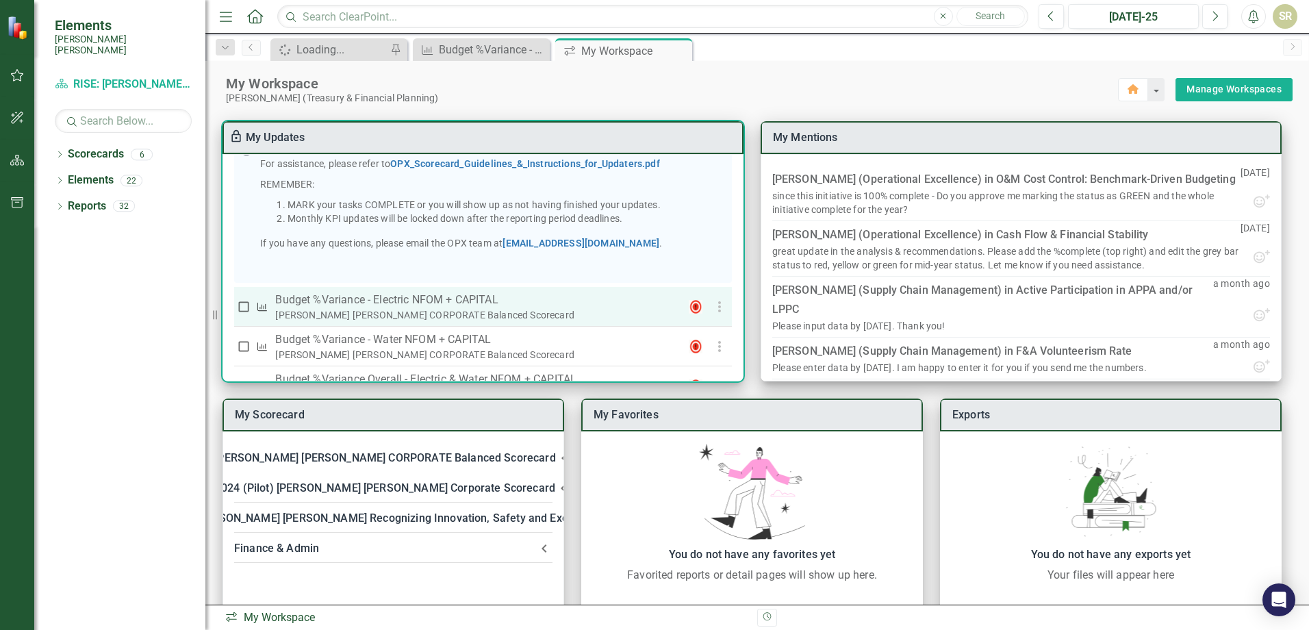
click at [424, 318] on div "[PERSON_NAME] [PERSON_NAME] CORPORATE Balanced Scorecard" at bounding box center [476, 315] width 402 height 14
drag, startPoint x: 424, startPoint y: 318, endPoint x: 330, endPoint y: 313, distance: 93.9
click at [330, 313] on div "[PERSON_NAME] [PERSON_NAME] CORPORATE Balanced Scorecard" at bounding box center [476, 315] width 402 height 14
click at [264, 311] on td "KPI" at bounding box center [262, 307] width 18 height 40
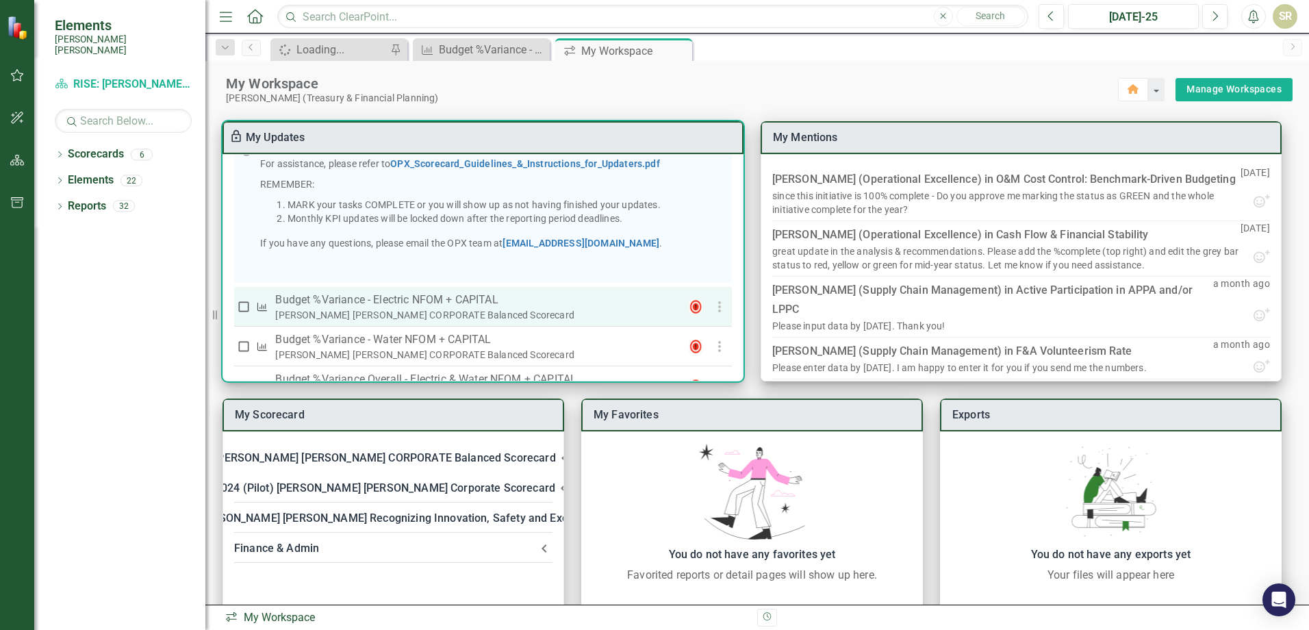
drag, startPoint x: 320, startPoint y: 305, endPoint x: 285, endPoint y: 298, distance: 36.2
click at [285, 298] on p "Budget %Variance​ - Electric NFOM + CAPITAL" at bounding box center [476, 300] width 402 height 16
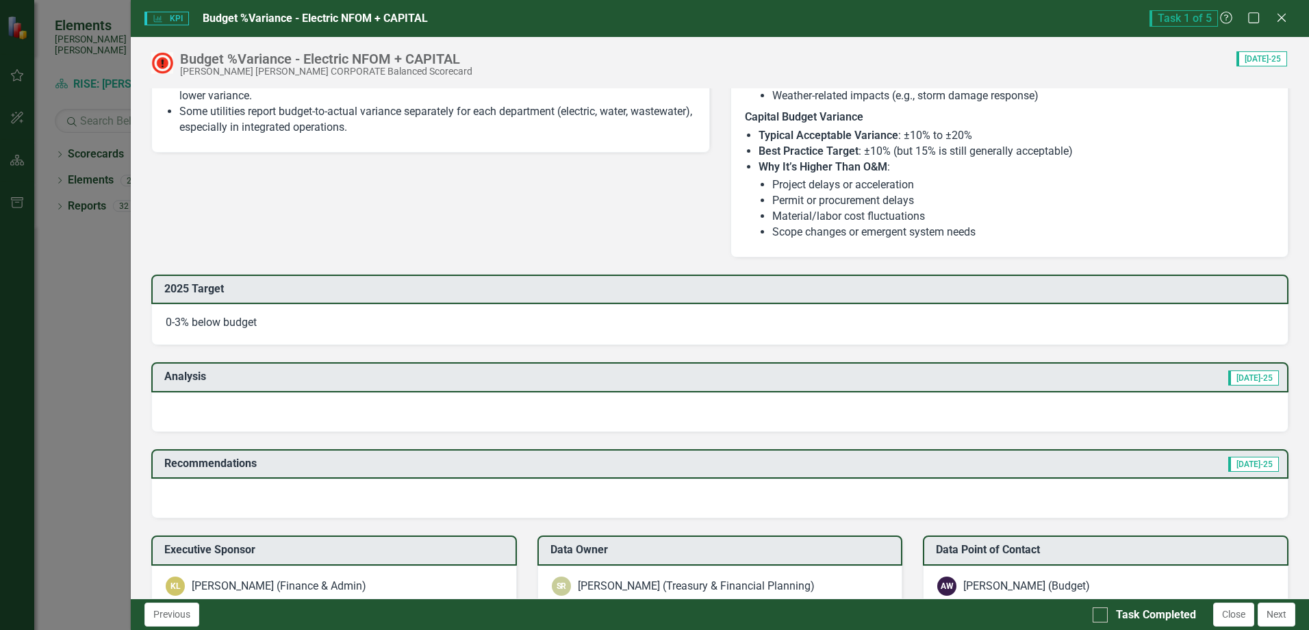
scroll to position [1171, 0]
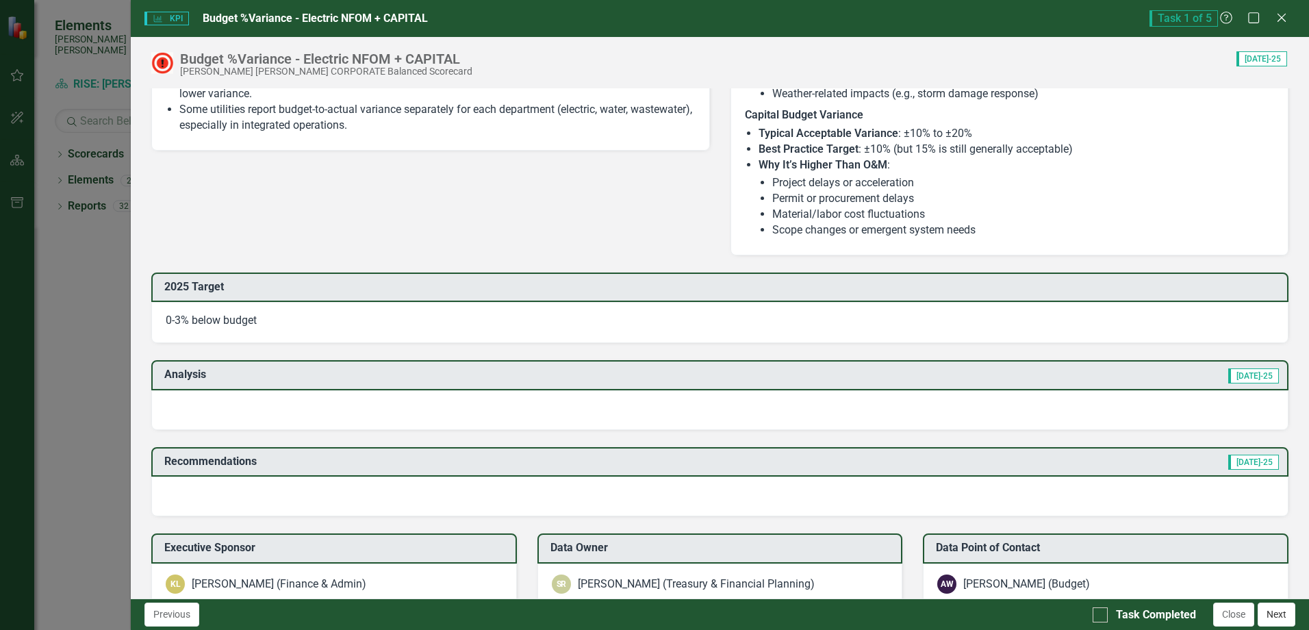
click at [1276, 622] on button "Next" at bounding box center [1276, 614] width 38 height 24
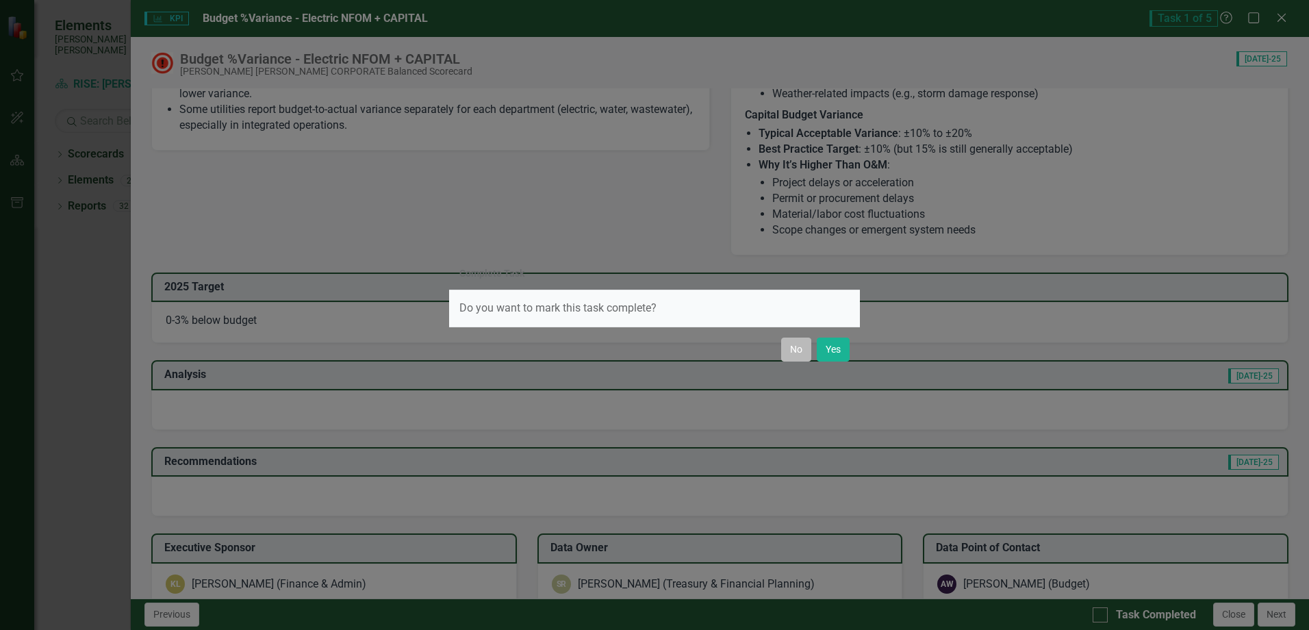
click at [789, 357] on button "No" at bounding box center [796, 349] width 30 height 24
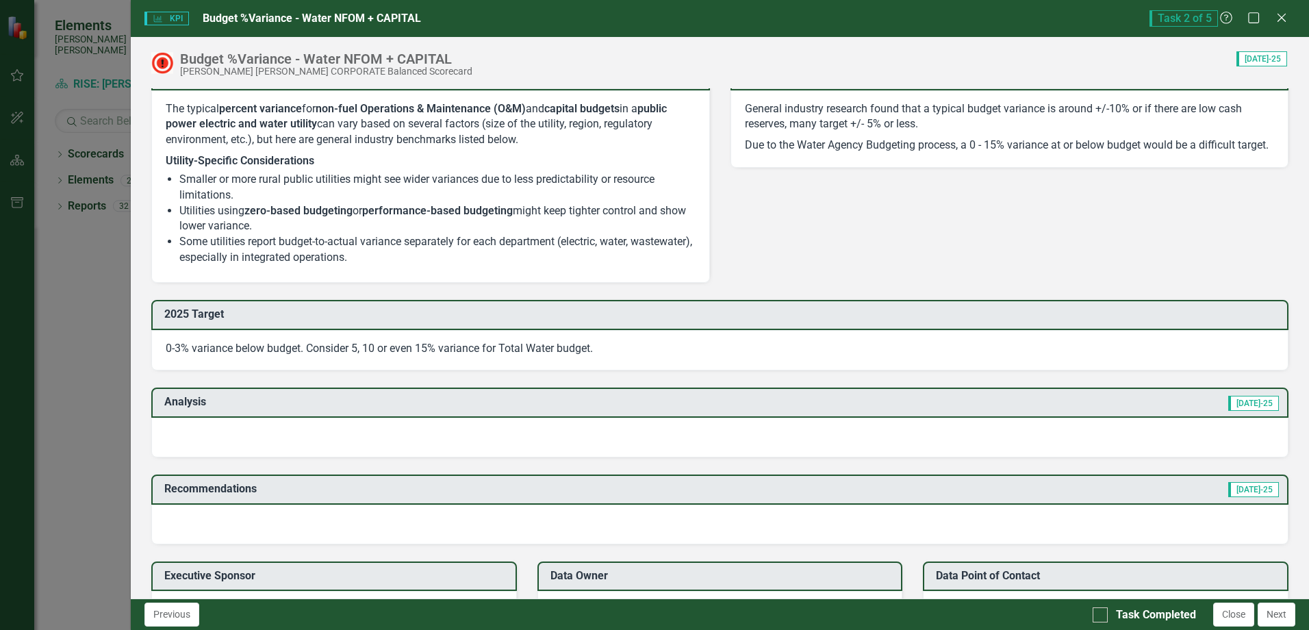
scroll to position [731, 0]
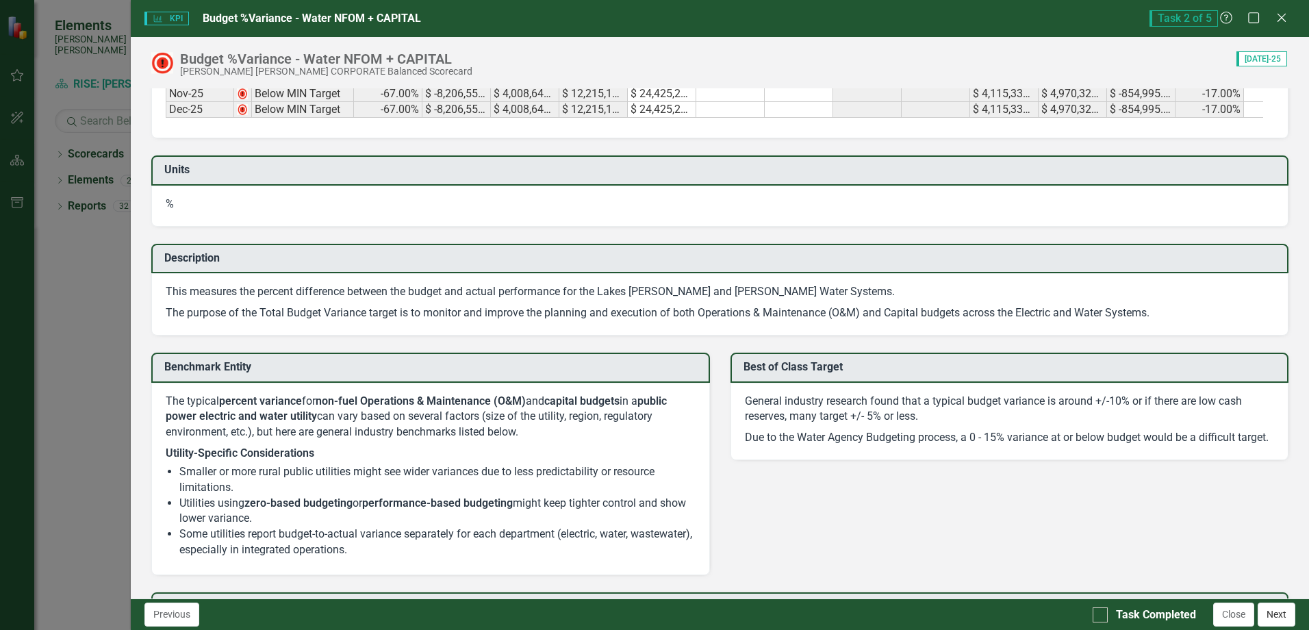
click at [1288, 621] on button "Next" at bounding box center [1276, 614] width 38 height 24
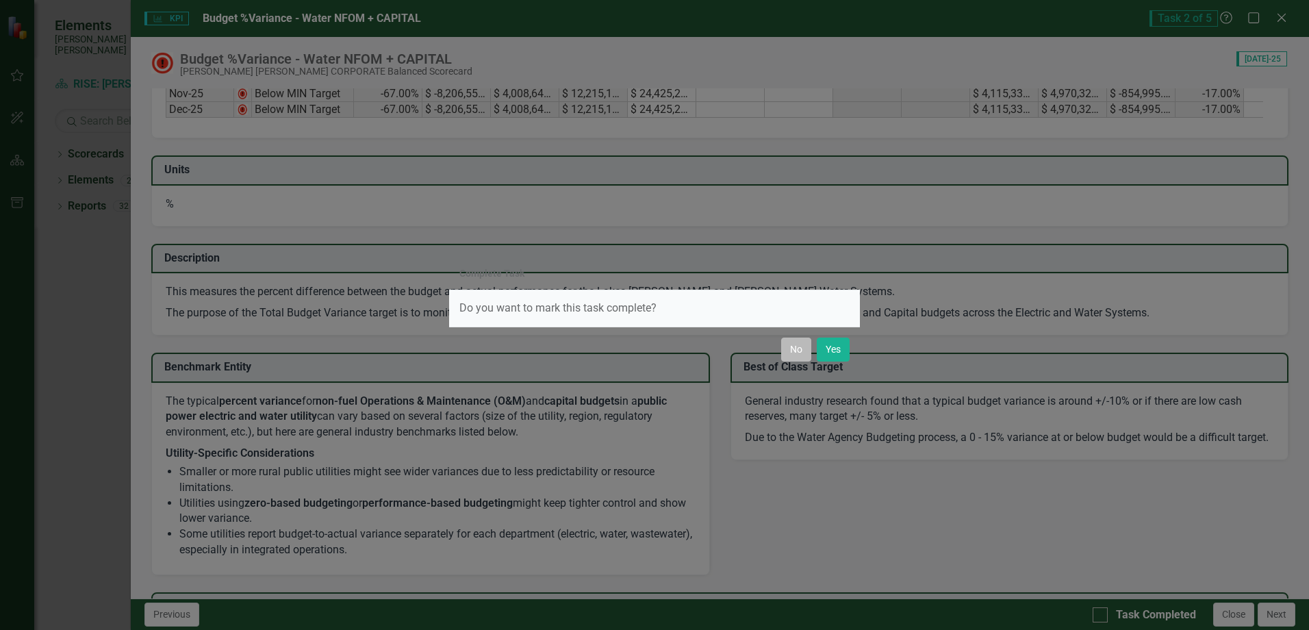
click at [798, 355] on button "No" at bounding box center [796, 349] width 30 height 24
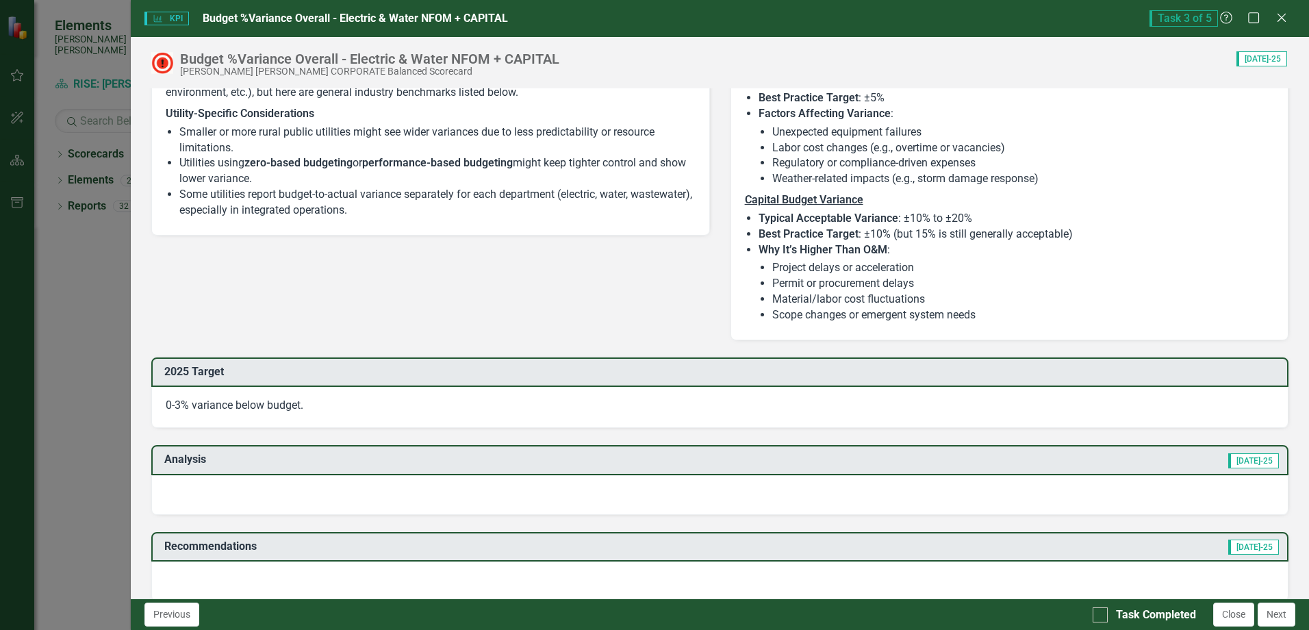
scroll to position [1164, 0]
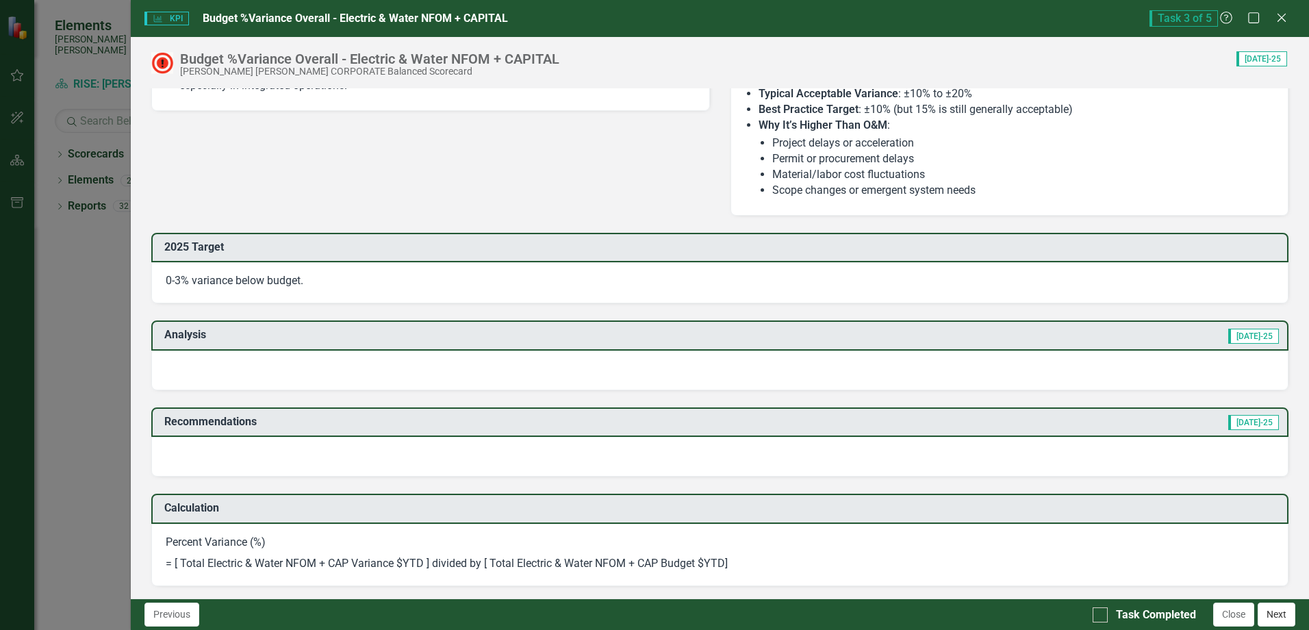
click at [1283, 621] on button "Next" at bounding box center [1276, 614] width 38 height 24
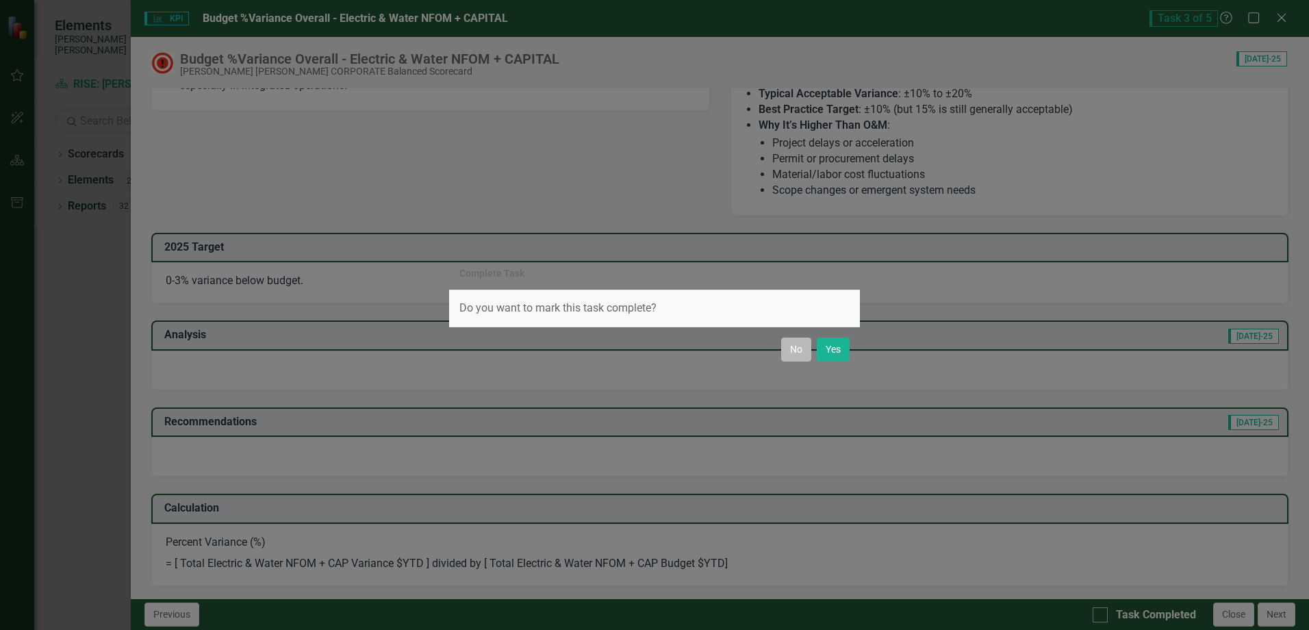
click at [794, 353] on button "No" at bounding box center [796, 349] width 30 height 24
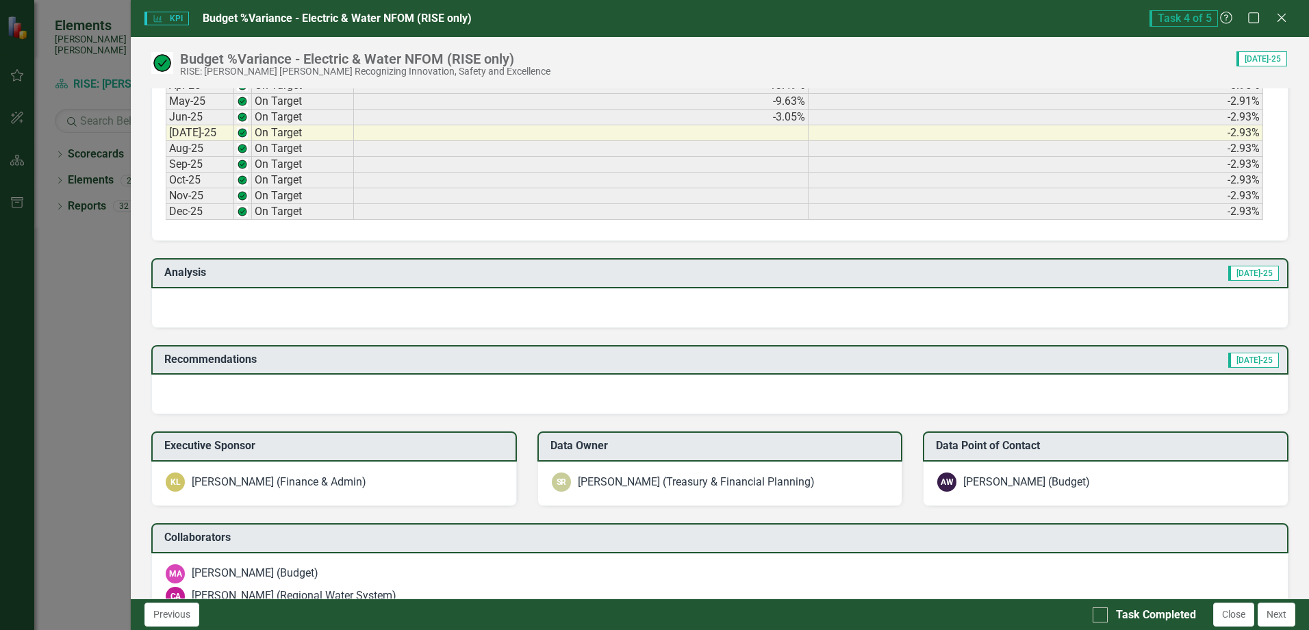
scroll to position [616, 0]
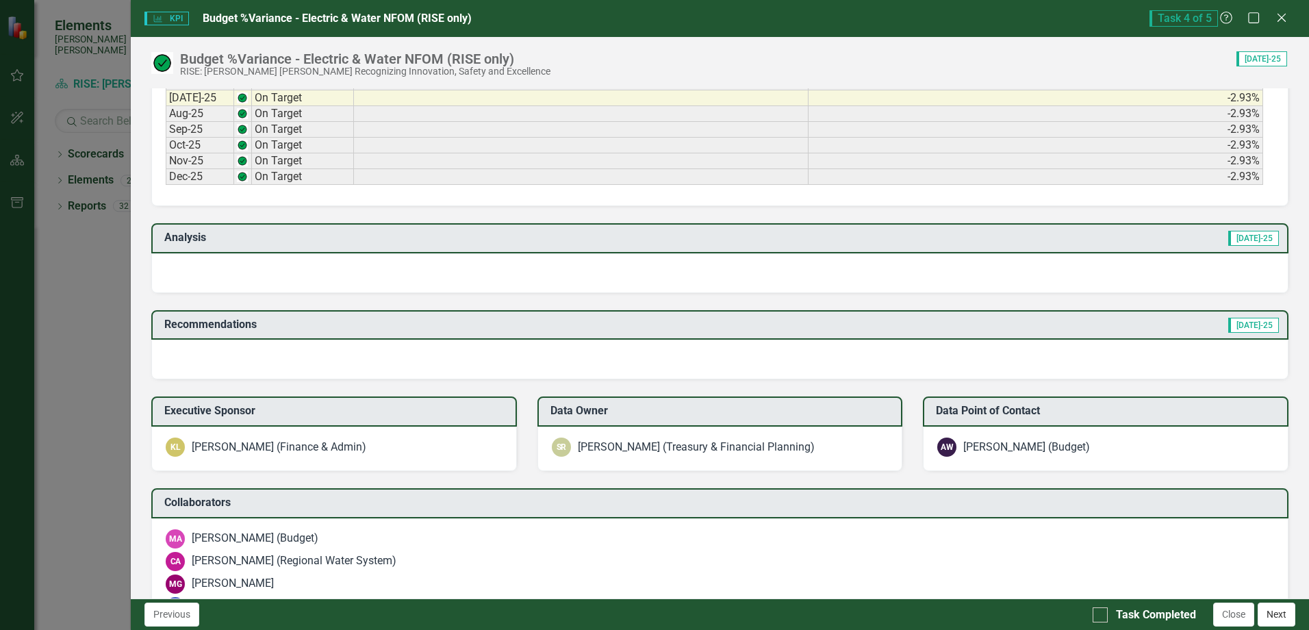
click at [1277, 618] on button "Next" at bounding box center [1276, 614] width 38 height 24
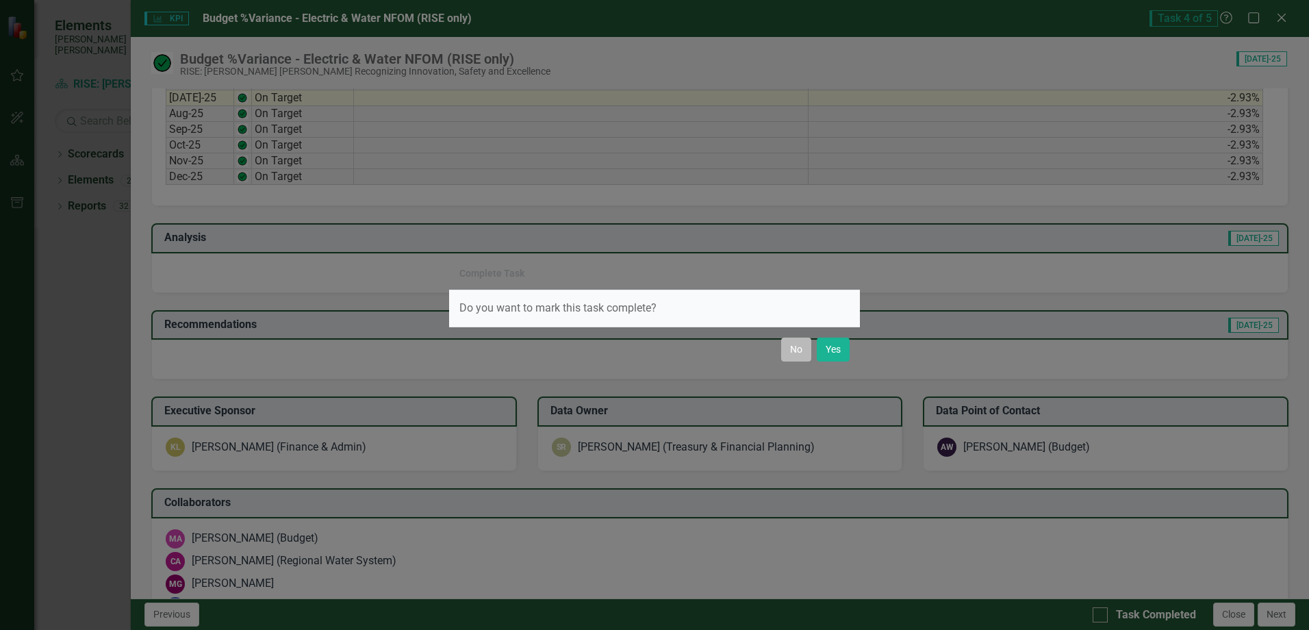
click at [793, 354] on button "No" at bounding box center [796, 349] width 30 height 24
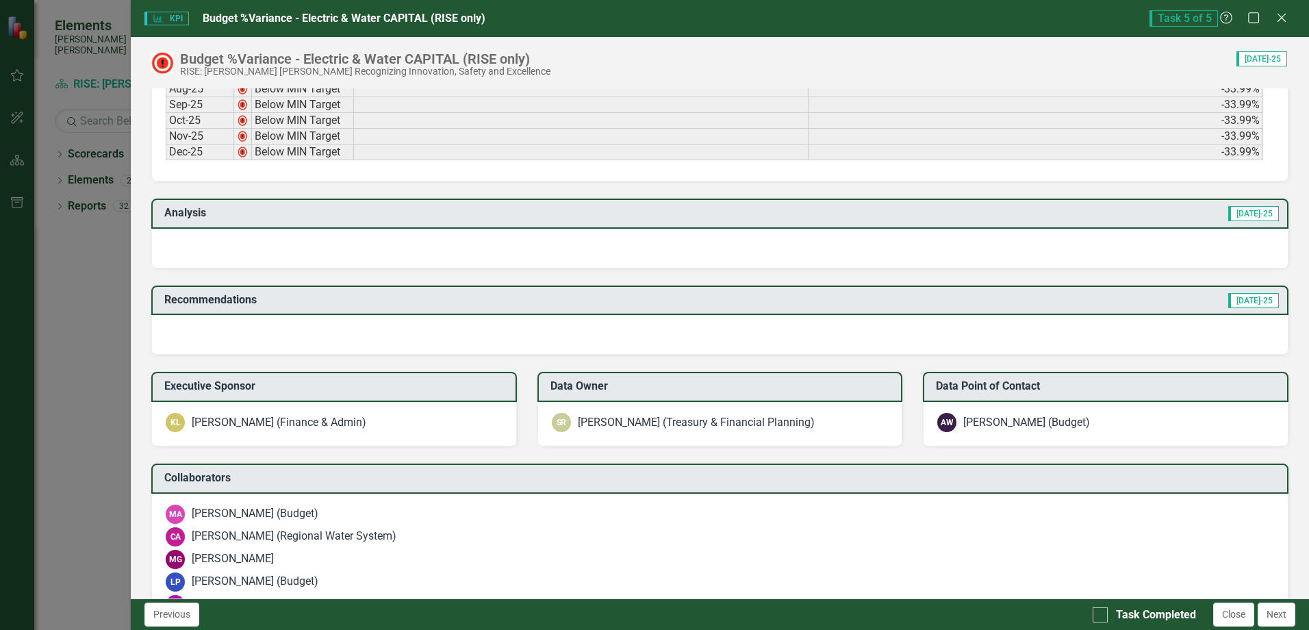
scroll to position [684, 0]
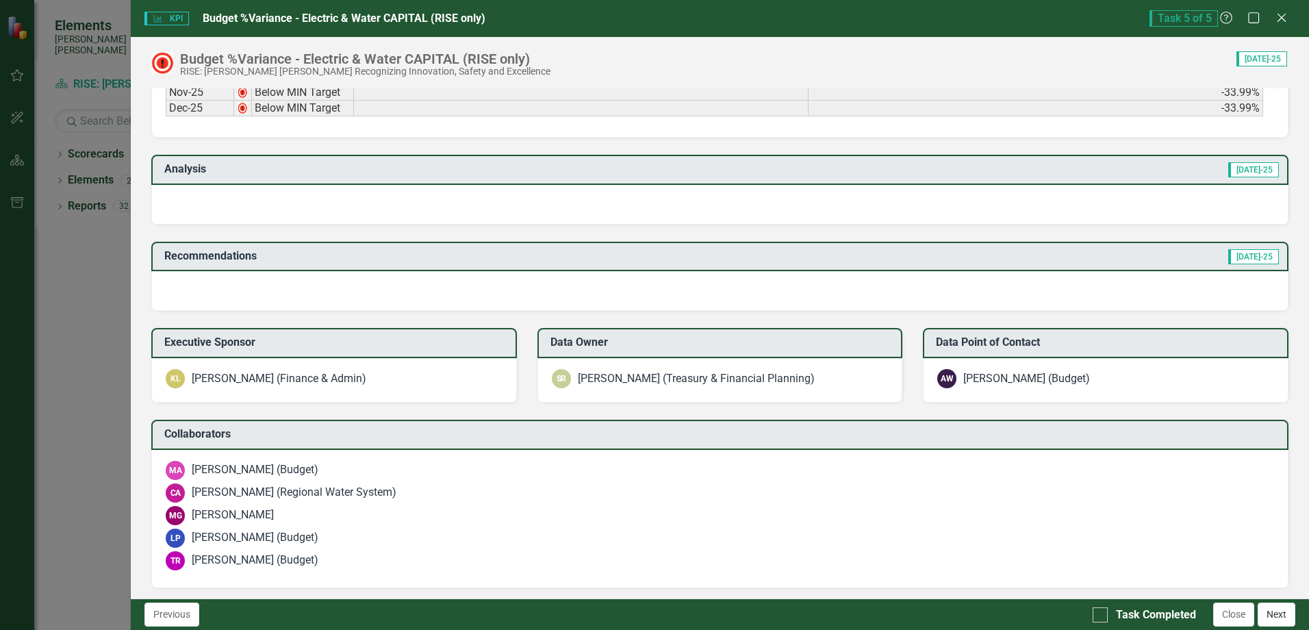
click at [1286, 617] on button "Next" at bounding box center [1276, 614] width 38 height 24
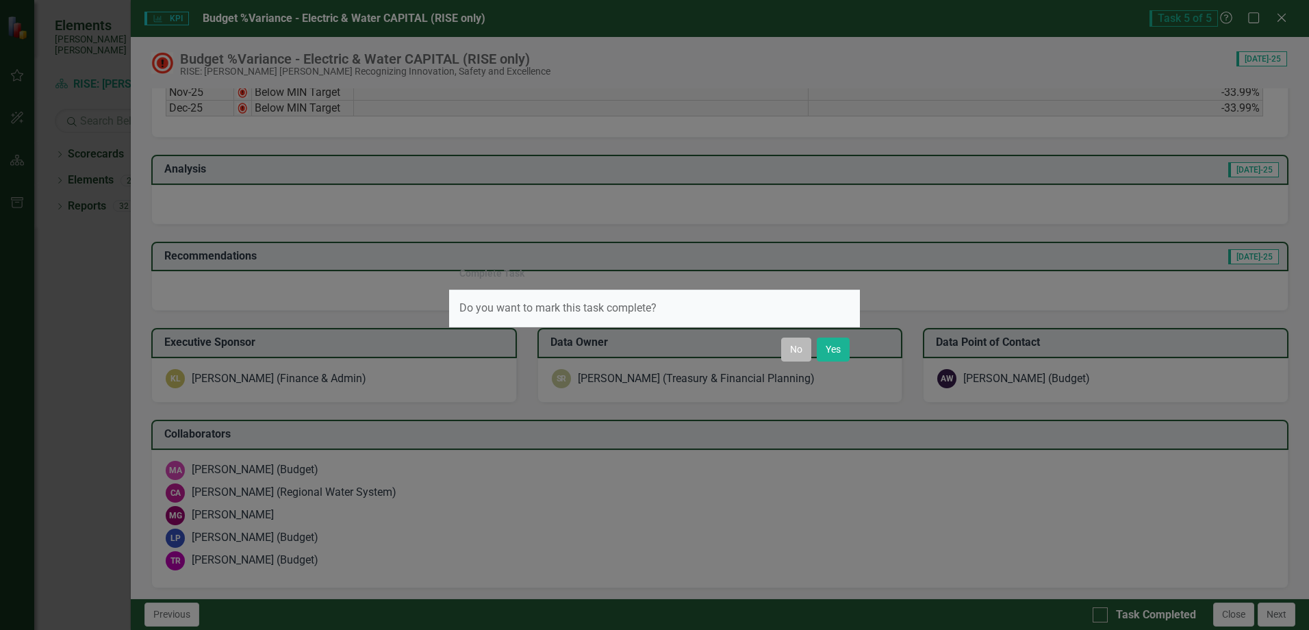
click at [782, 352] on button "No" at bounding box center [796, 349] width 30 height 24
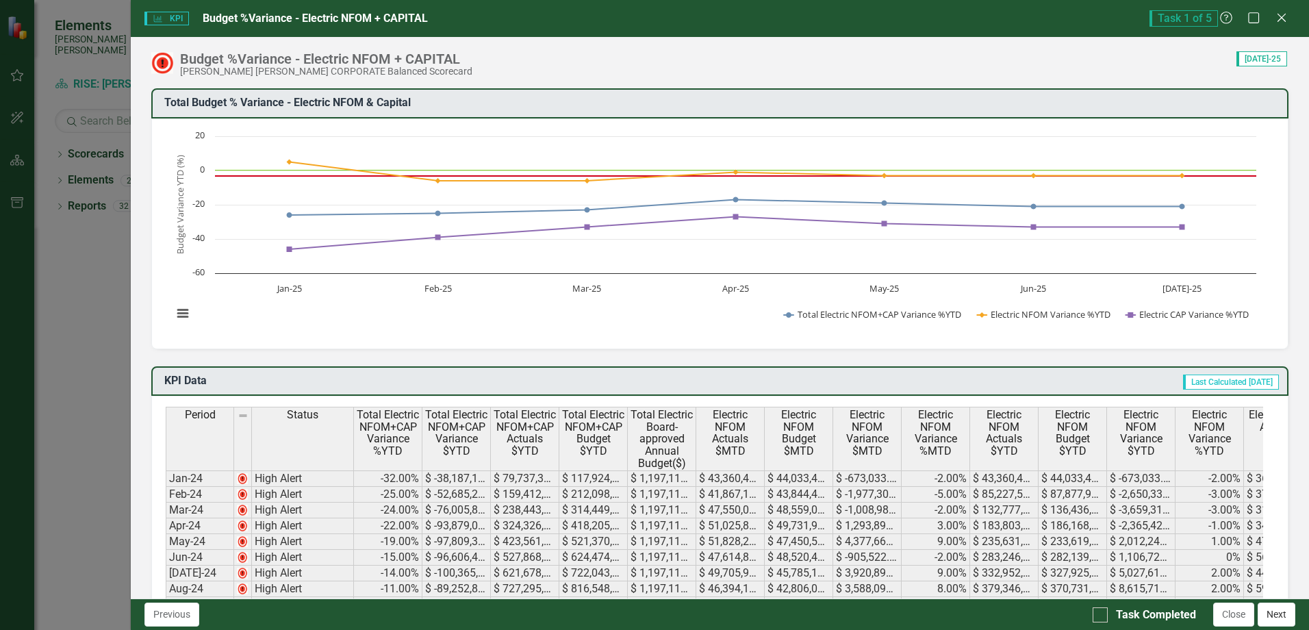
click at [1279, 615] on button "Next" at bounding box center [1276, 614] width 38 height 24
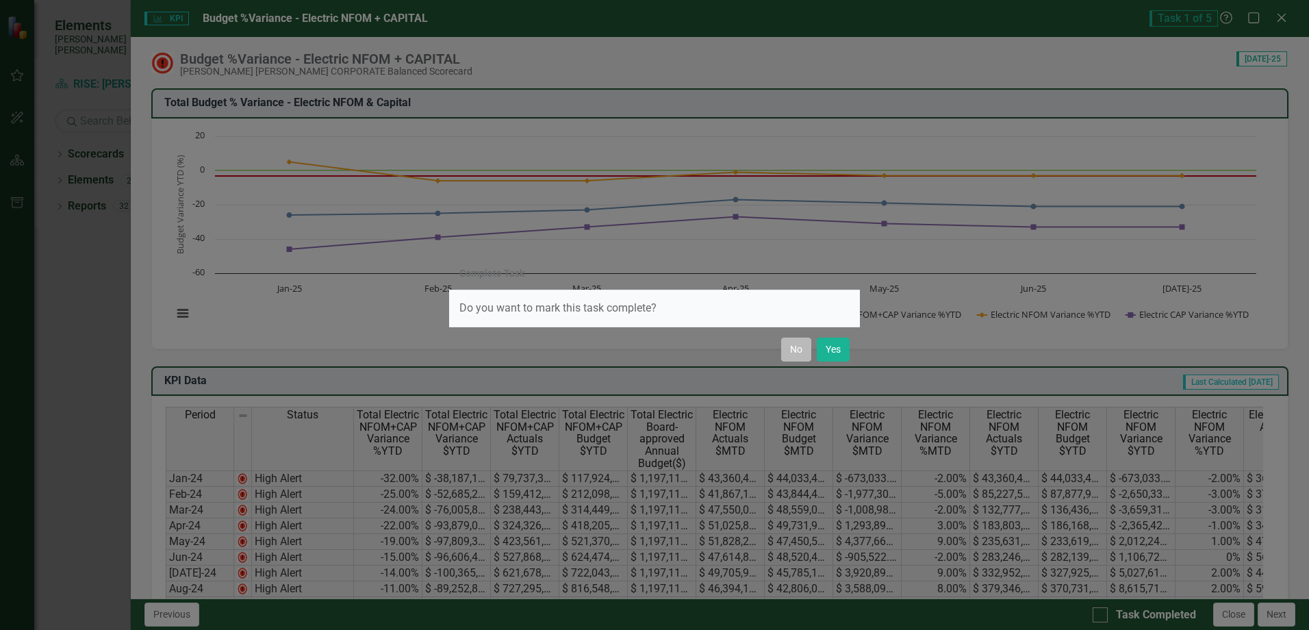
click at [795, 345] on button "No" at bounding box center [796, 349] width 30 height 24
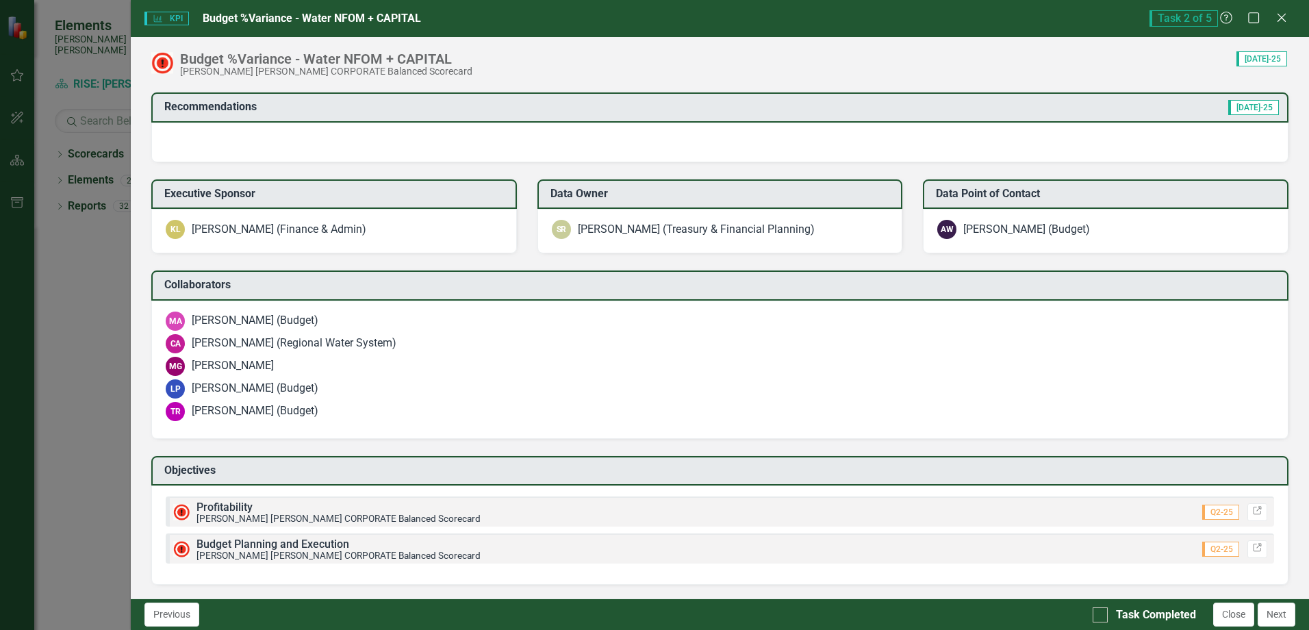
scroll to position [1415, 0]
click at [1281, 614] on button "Next" at bounding box center [1276, 614] width 38 height 24
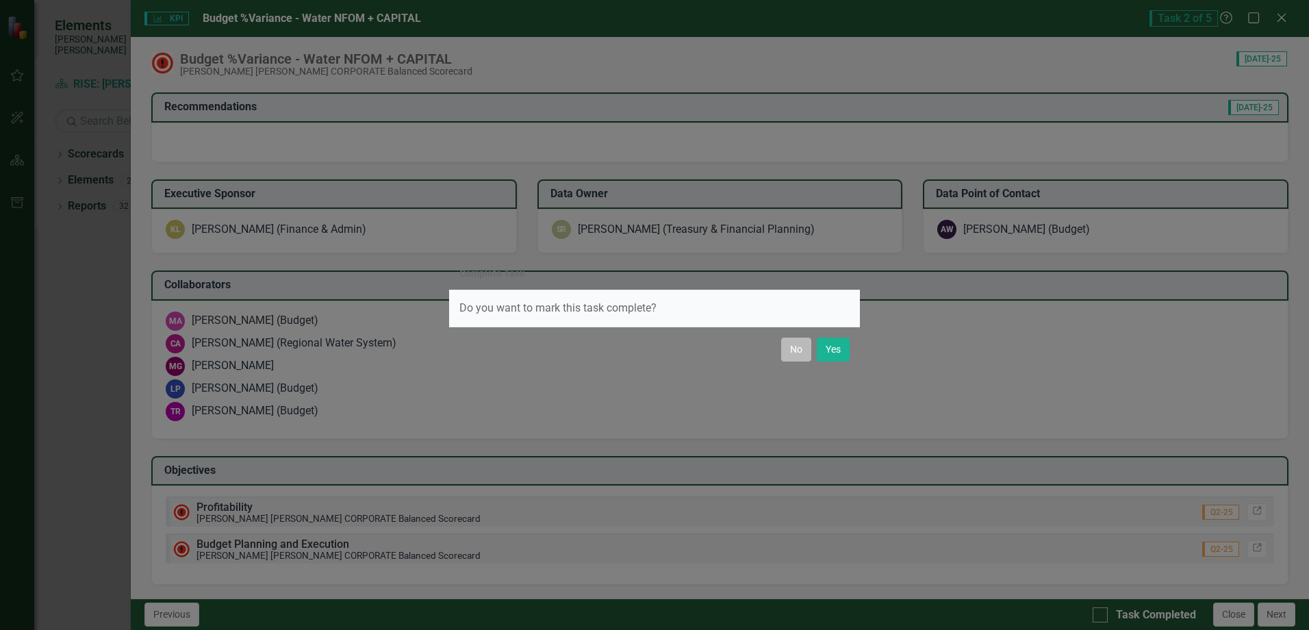
click at [794, 355] on button "No" at bounding box center [796, 349] width 30 height 24
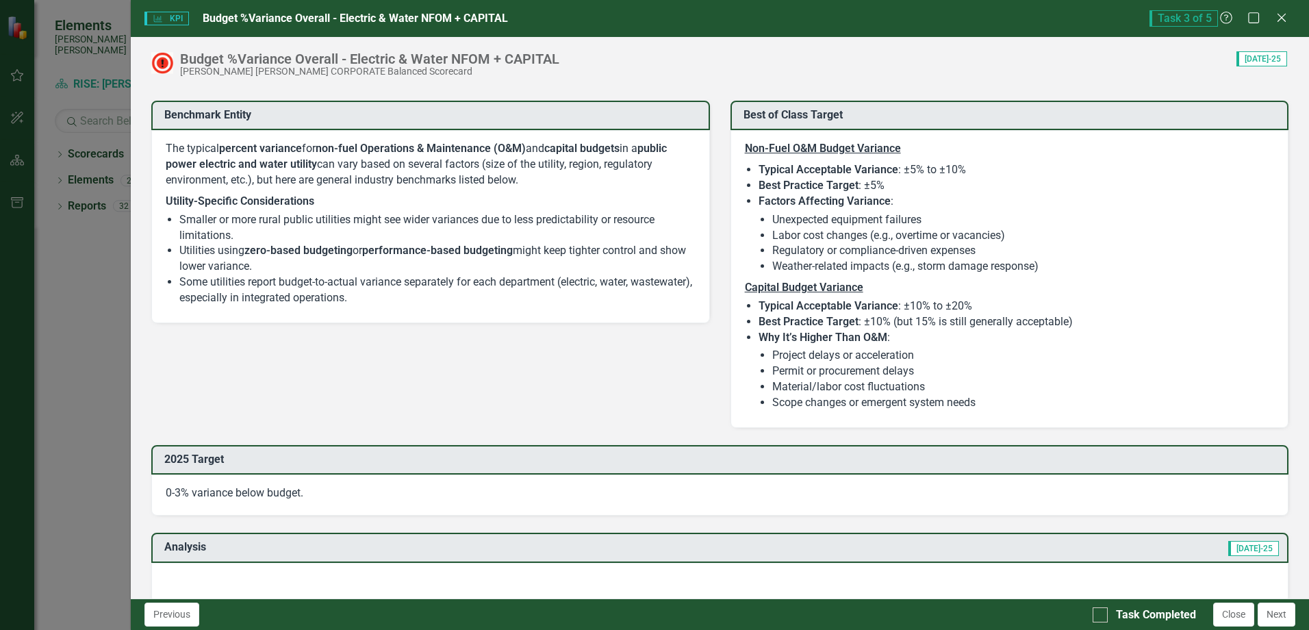
scroll to position [958, 0]
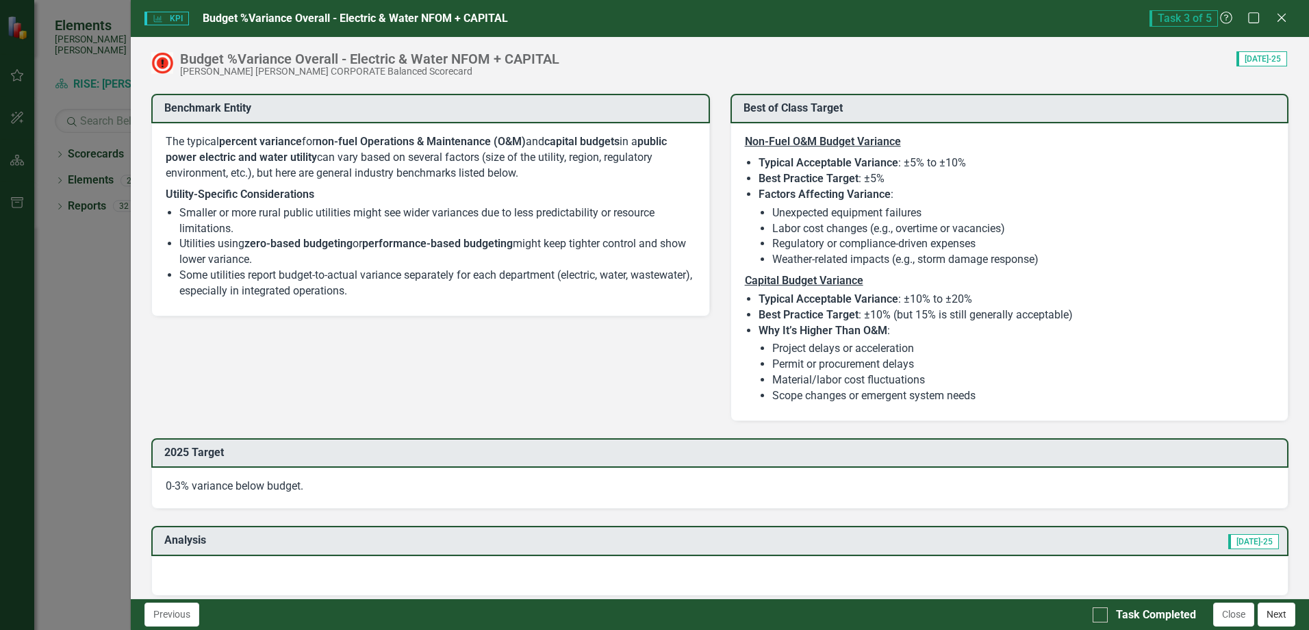
click at [1281, 621] on button "Next" at bounding box center [1276, 614] width 38 height 24
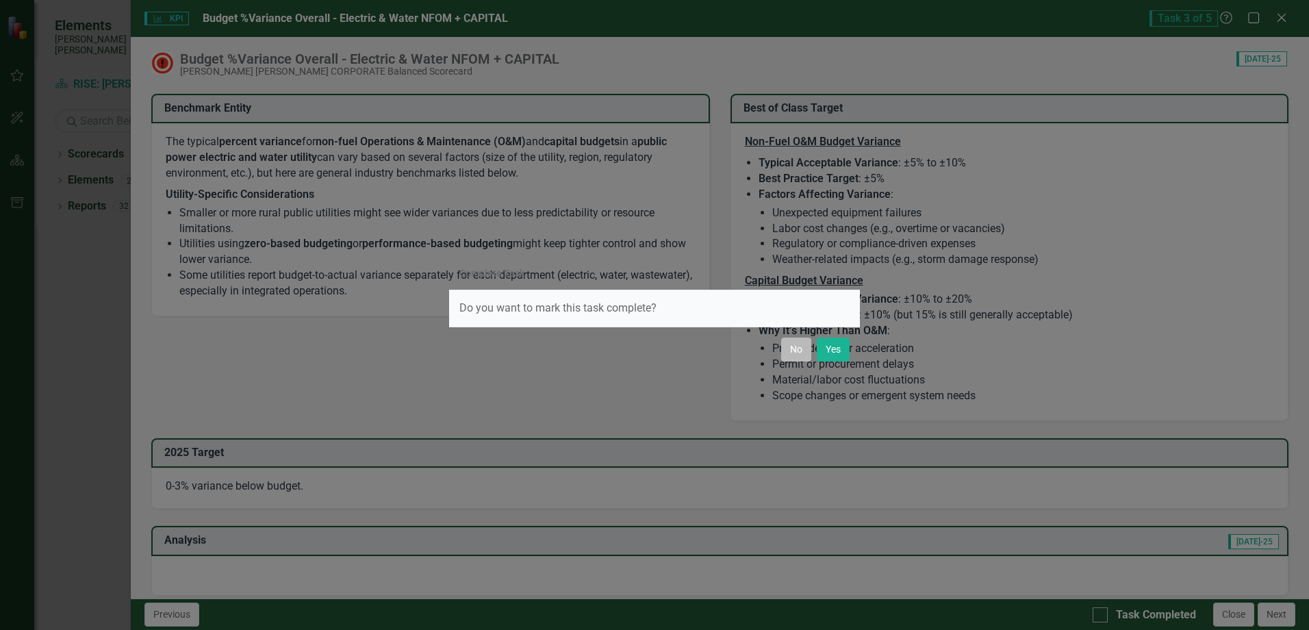
click at [797, 353] on button "No" at bounding box center [796, 349] width 30 height 24
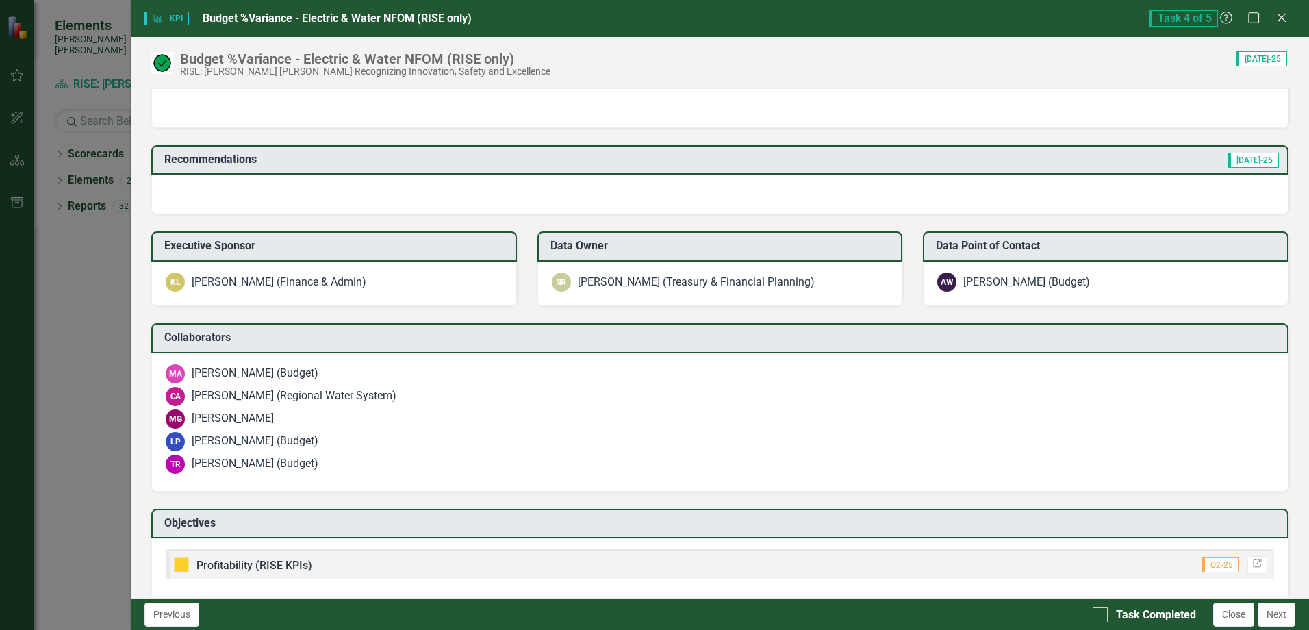
scroll to position [797, 0]
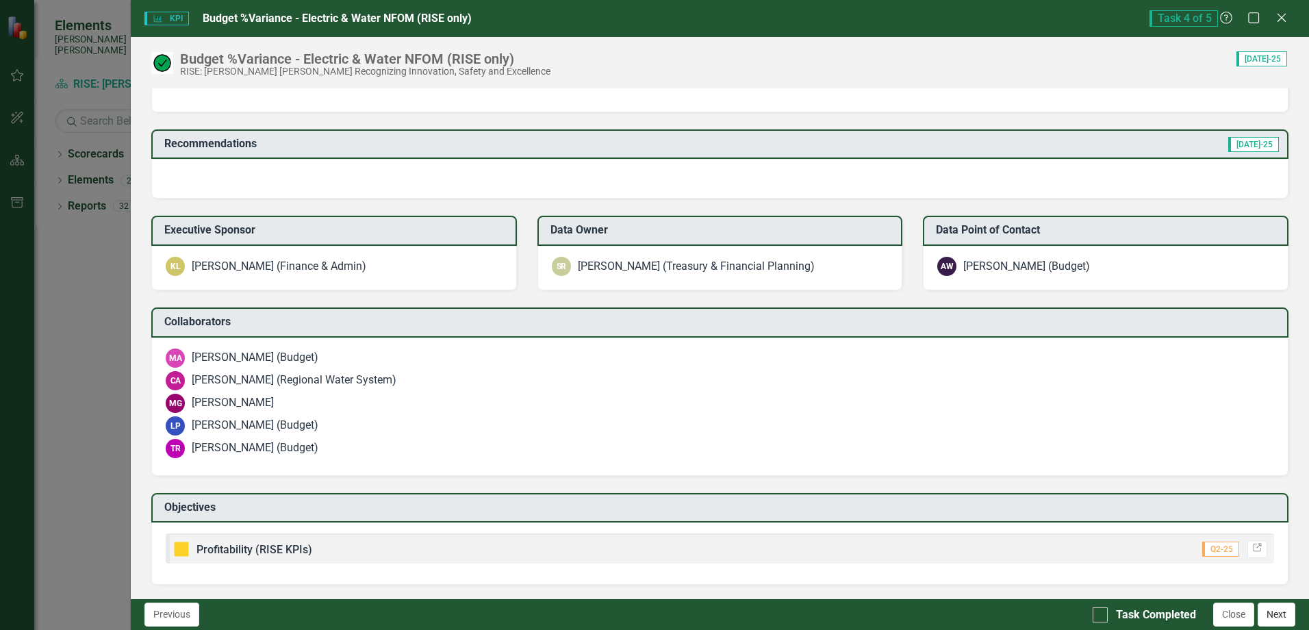
click at [1274, 614] on button "Next" at bounding box center [1276, 614] width 38 height 24
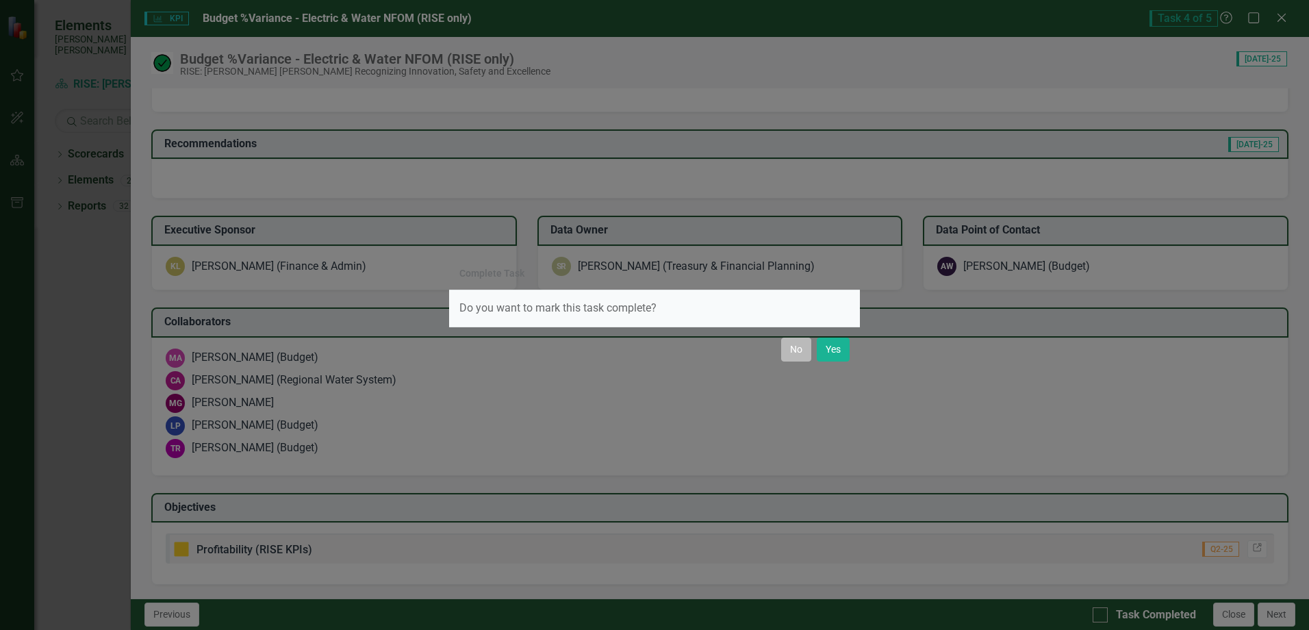
click at [787, 348] on button "No" at bounding box center [796, 349] width 30 height 24
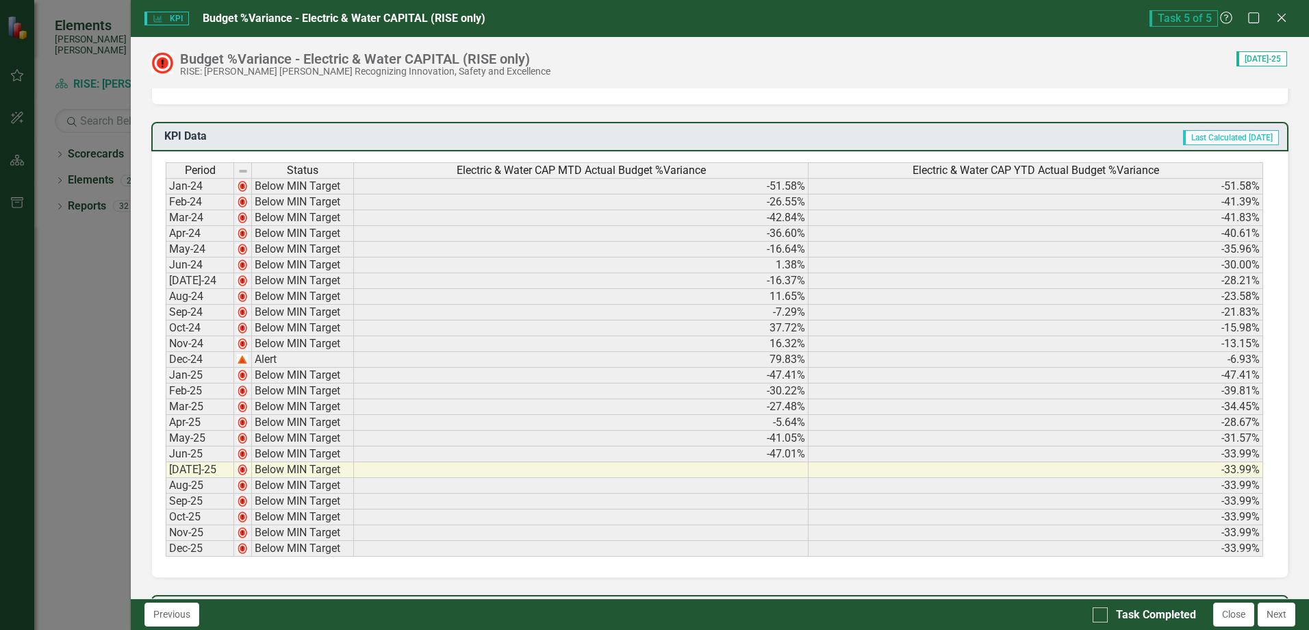
scroll to position [274, 0]
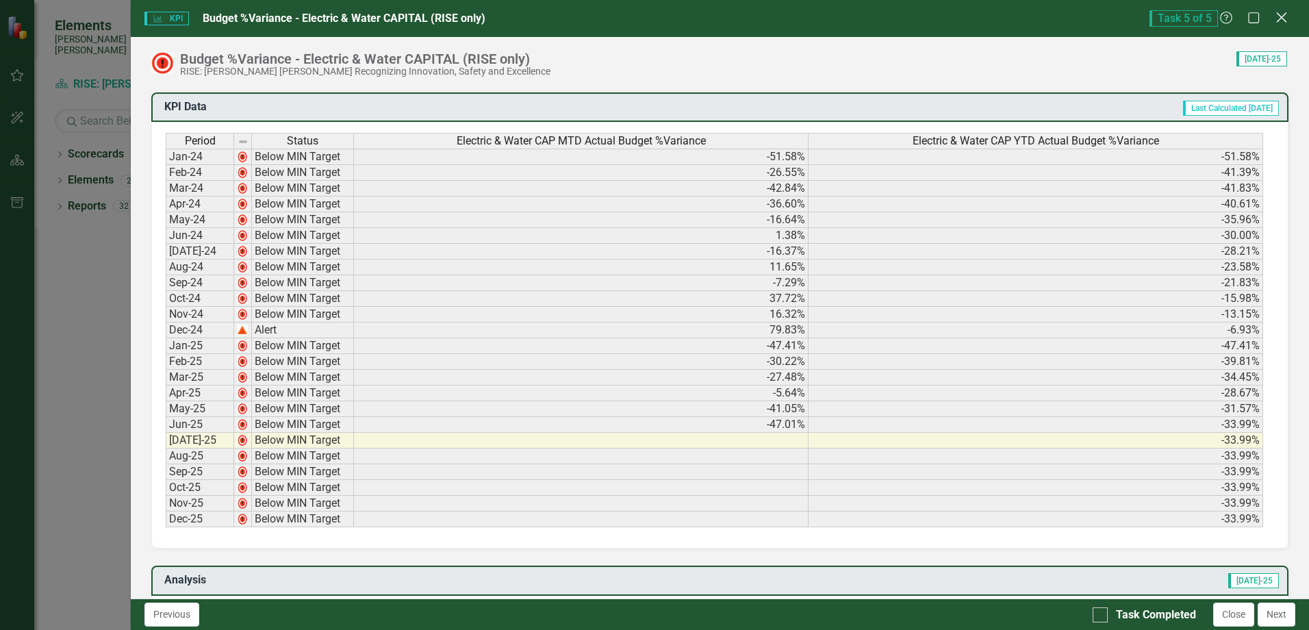
click at [1283, 18] on icon "Close" at bounding box center [1280, 17] width 17 height 13
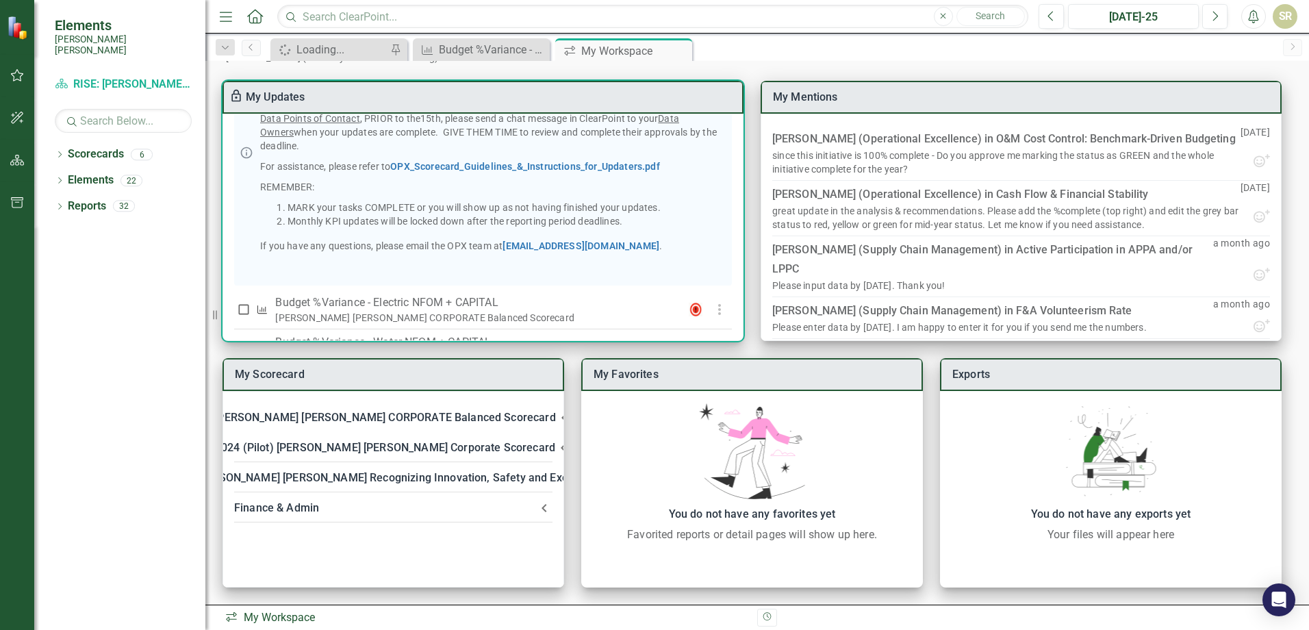
scroll to position [195, 0]
